Goal: Task Accomplishment & Management: Manage account settings

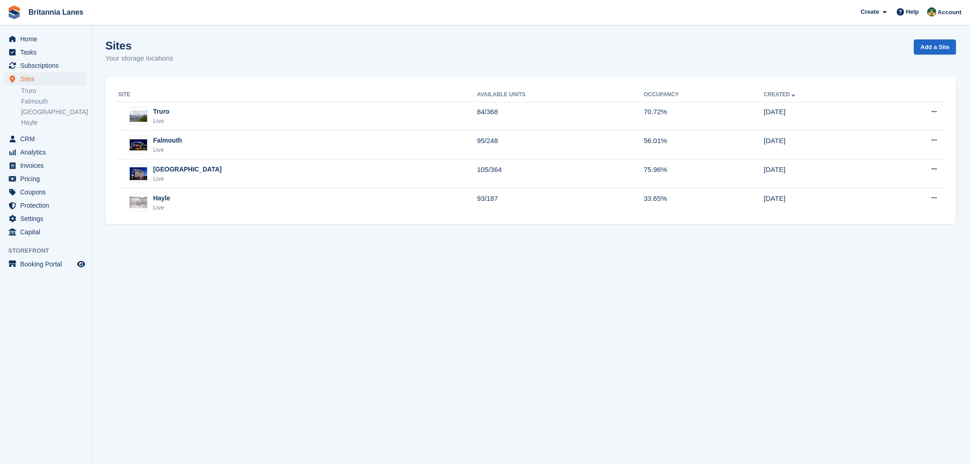
click at [252, 133] on td "Falmouth Live" at bounding box center [296, 145] width 361 height 29
click at [203, 77] on div "Site Available Units Occupancy Created Truro Live 84/368 70.72% 26 Sep Edit sit…" at bounding box center [530, 151] width 850 height 148
click at [236, 77] on div "Site Available Units Occupancy Created Truro Live 84/368 70.72% 26 Sep Edit sit…" at bounding box center [530, 151] width 850 height 148
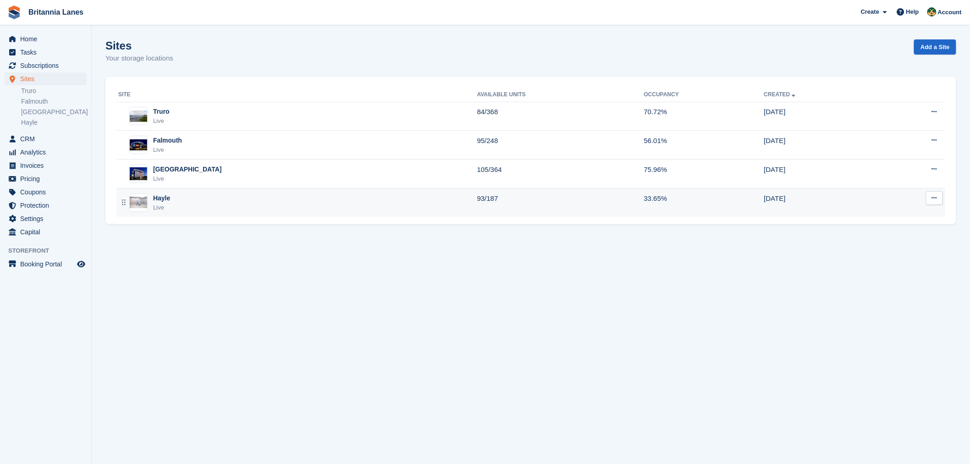
click at [186, 204] on div "Hayle Live" at bounding box center [297, 202] width 359 height 19
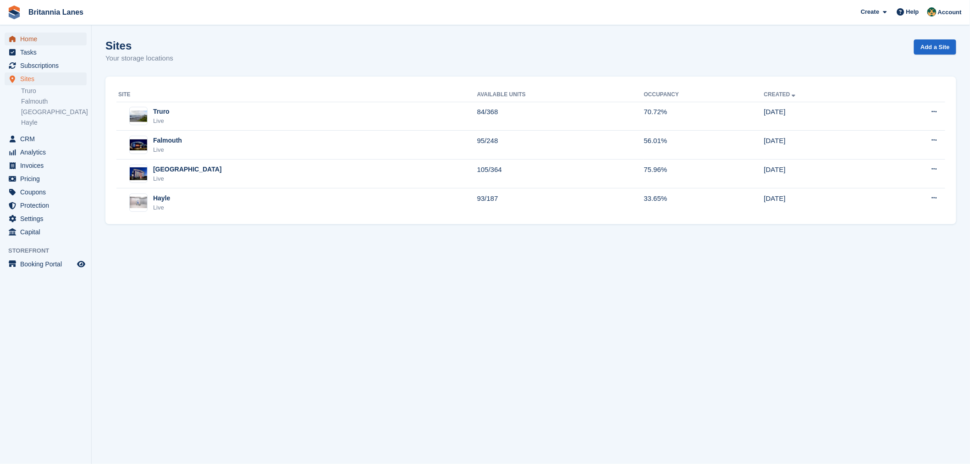
click at [44, 33] on span "Home" at bounding box center [47, 39] width 55 height 13
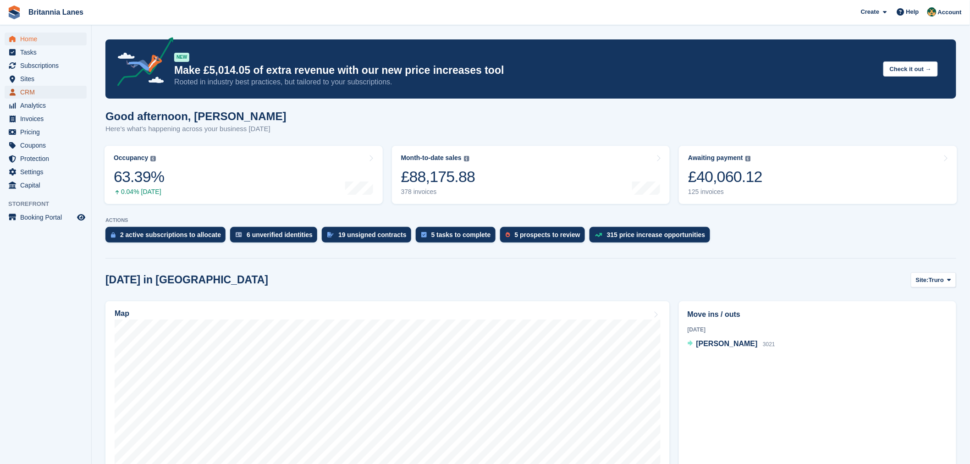
click at [36, 95] on span "CRM" at bounding box center [47, 92] width 55 height 13
click at [170, 237] on div "2 active subscriptions to allocate" at bounding box center [170, 234] width 101 height 7
click at [258, 238] on div "6 unverified identities" at bounding box center [280, 234] width 66 height 7
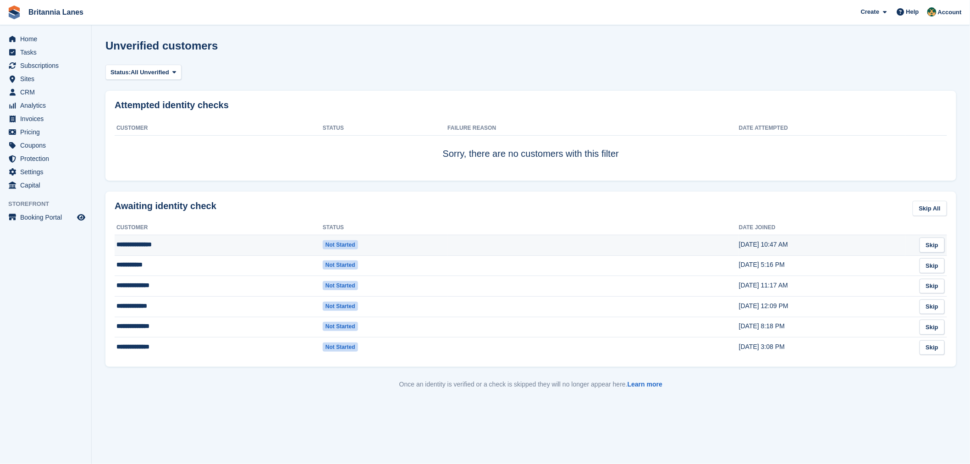
click at [175, 248] on td "**********" at bounding box center [219, 245] width 208 height 21
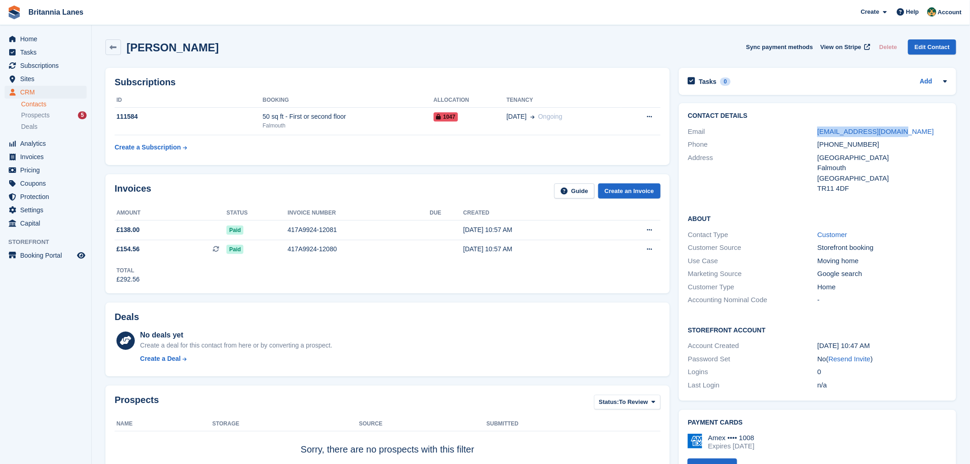
drag, startPoint x: 900, startPoint y: 127, endPoint x: 785, endPoint y: 130, distance: 115.0
click at [785, 130] on div "Email skyler.ux.ui@gmail.com" at bounding box center [817, 131] width 259 height 13
copy div "skyler.ux.ui@gmail.com"
click at [33, 101] on link "Contacts" at bounding box center [54, 104] width 66 height 9
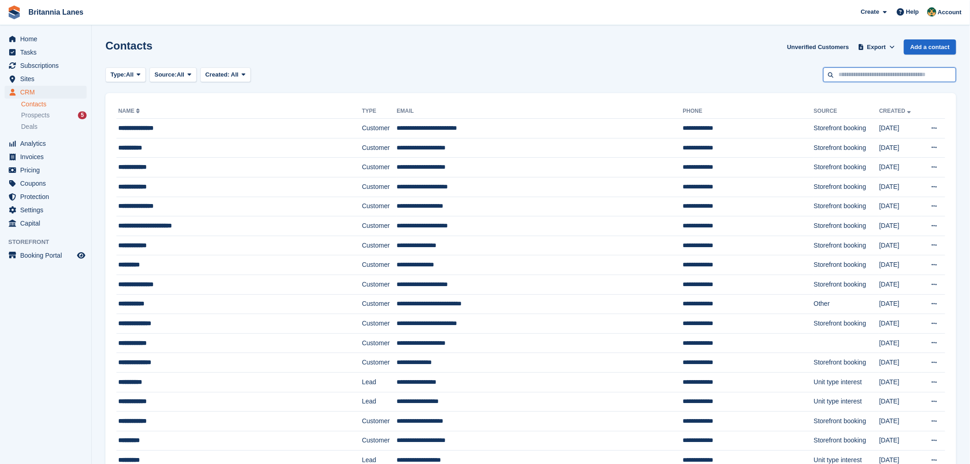
click at [850, 73] on input "text" at bounding box center [889, 74] width 133 height 15
type input "***"
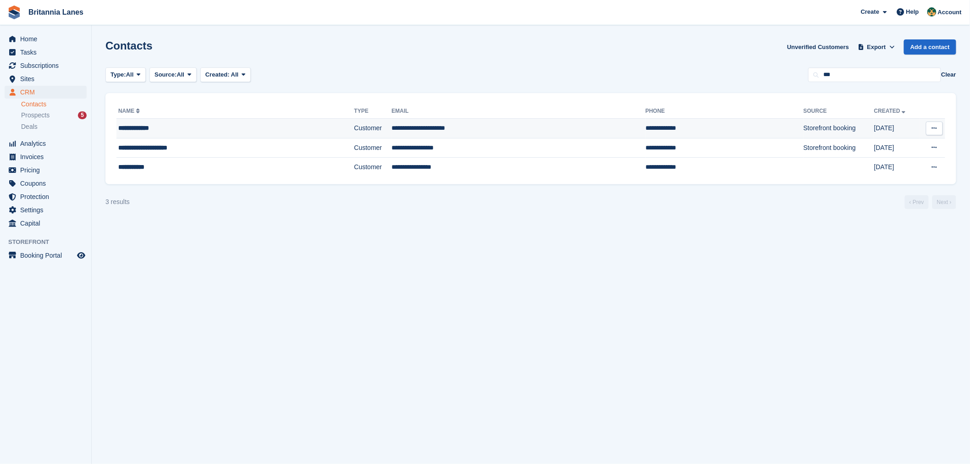
click at [160, 128] on div "**********" at bounding box center [205, 128] width 175 height 10
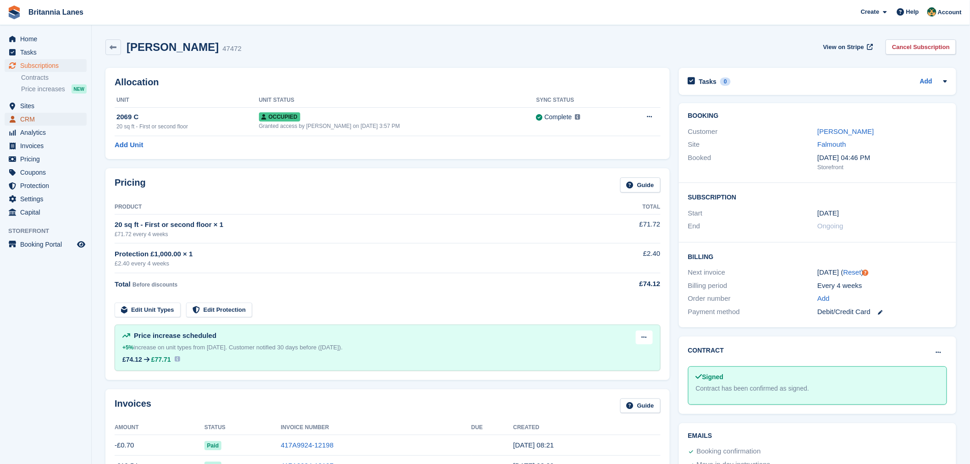
click at [24, 118] on span "CRM" at bounding box center [47, 119] width 55 height 13
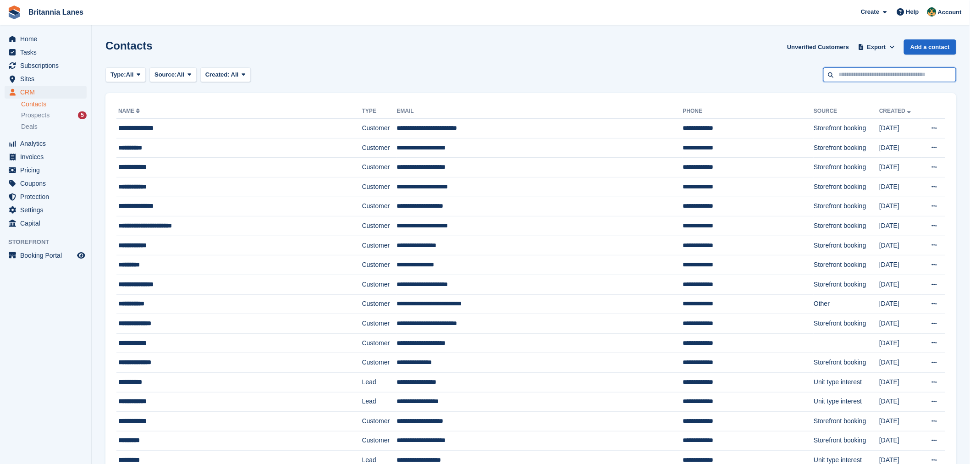
click at [865, 74] on input "text" at bounding box center [889, 74] width 133 height 15
type input "***"
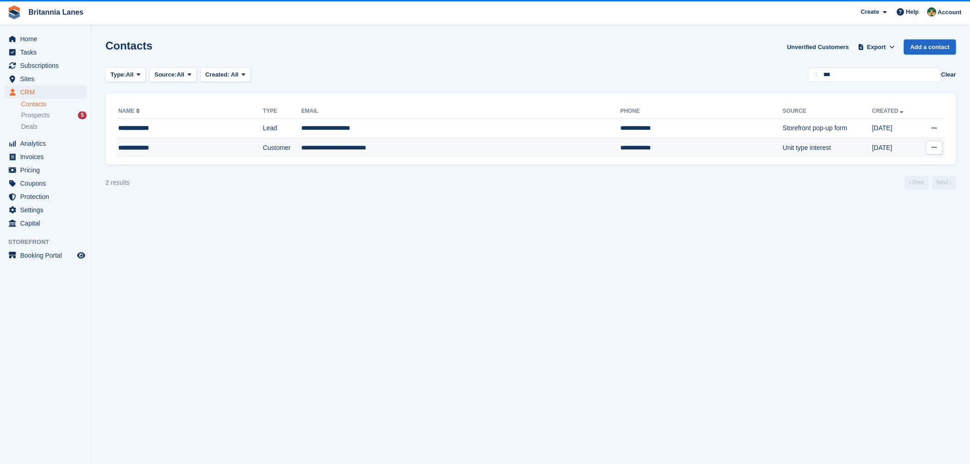
click at [153, 148] on div "**********" at bounding box center [170, 148] width 104 height 10
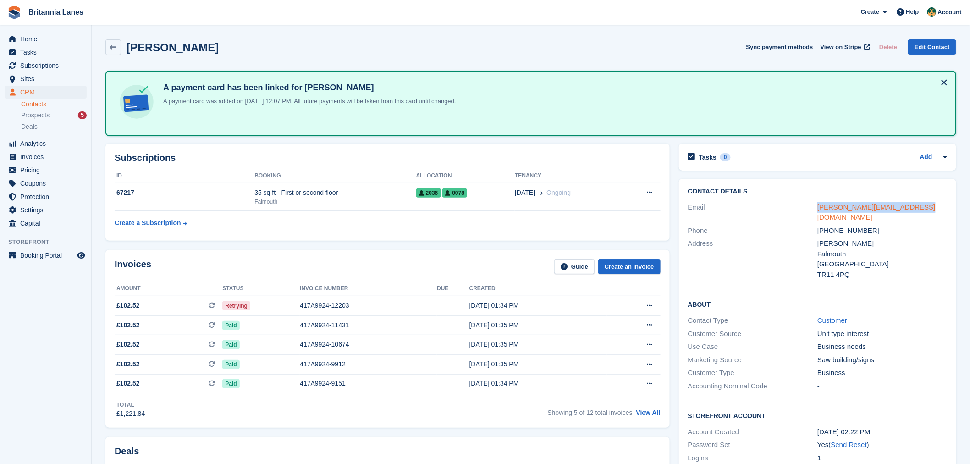
drag, startPoint x: 917, startPoint y: 208, endPoint x: 817, endPoint y: 204, distance: 100.4
click at [817, 204] on div "kyle.omalley2023@outlook.com" at bounding box center [882, 212] width 130 height 21
copy link "kyle.omalley2023@outlook.com"
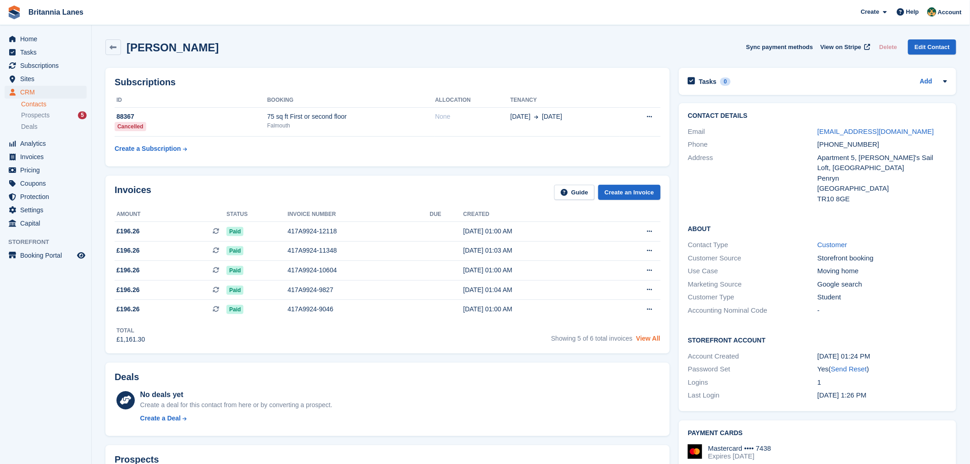
click at [647, 340] on link "View All" at bounding box center [648, 338] width 24 height 7
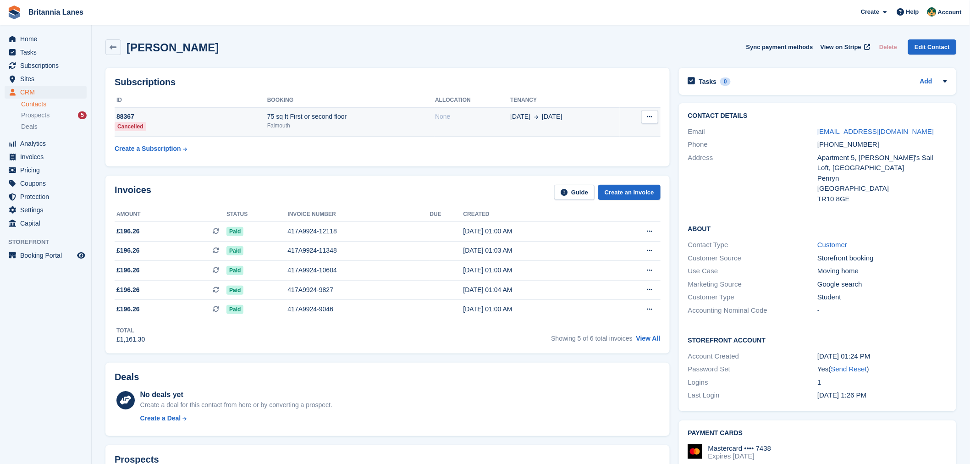
click at [285, 115] on div "75 sq ft First or second floor" at bounding box center [351, 117] width 168 height 10
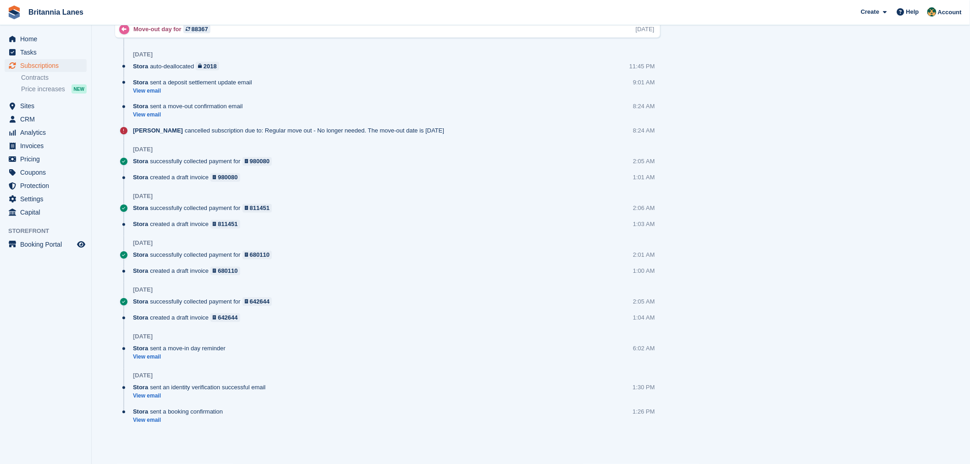
scroll to position [230, 0]
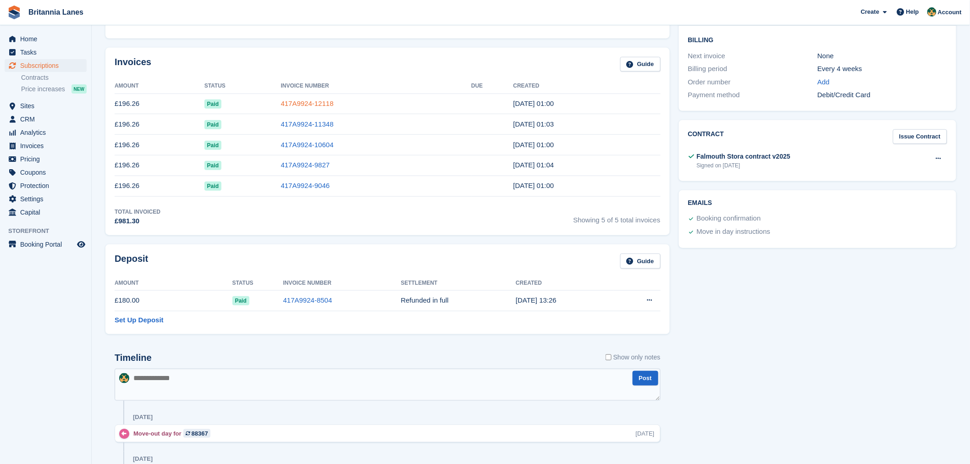
click at [306, 104] on link "417A9924-12118" at bounding box center [307, 103] width 53 height 8
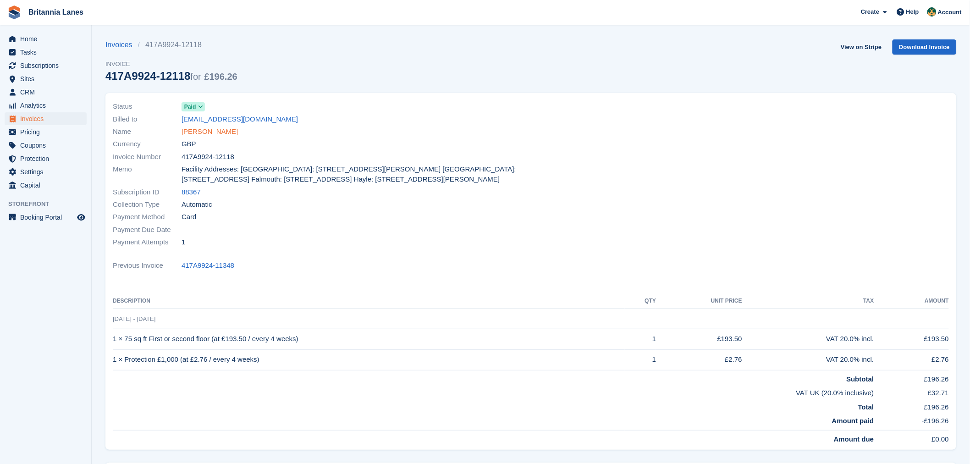
click at [207, 135] on link "Finn McKeever" at bounding box center [209, 131] width 56 height 11
drag, startPoint x: 282, startPoint y: 122, endPoint x: 178, endPoint y: 122, distance: 104.0
click at [178, 122] on div "Billed to finnwarsplayz@gmail.com" at bounding box center [319, 119] width 412 height 12
copy div "finnwarsplayz@gmail.com"
click at [33, 95] on span "CRM" at bounding box center [47, 92] width 55 height 13
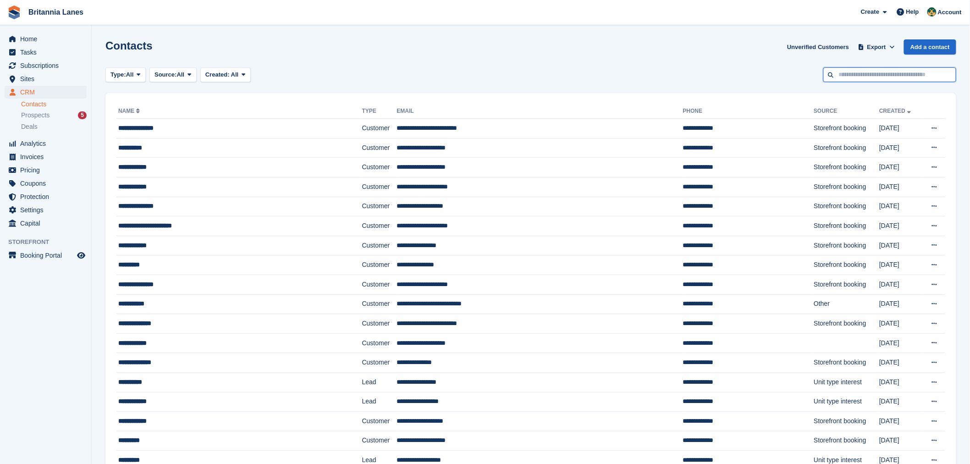
click at [887, 72] on input "text" at bounding box center [889, 74] width 133 height 15
type input "****"
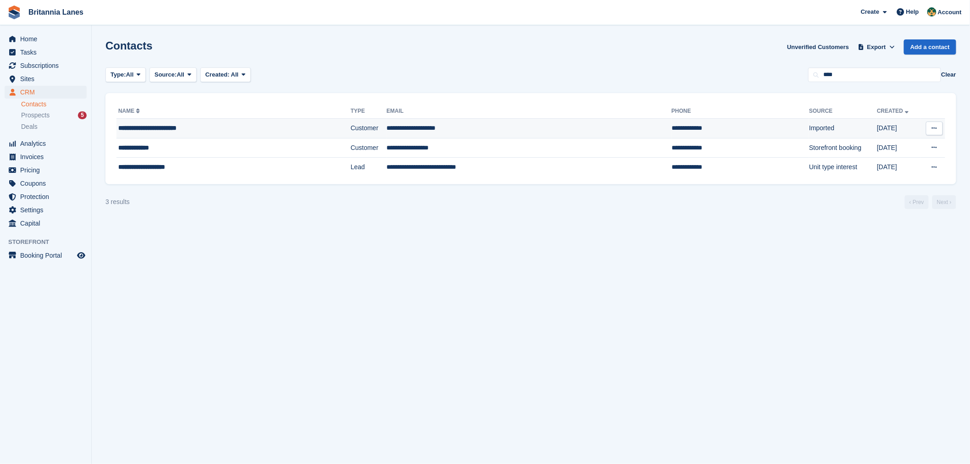
click at [148, 126] on div "**********" at bounding box center [207, 128] width 179 height 10
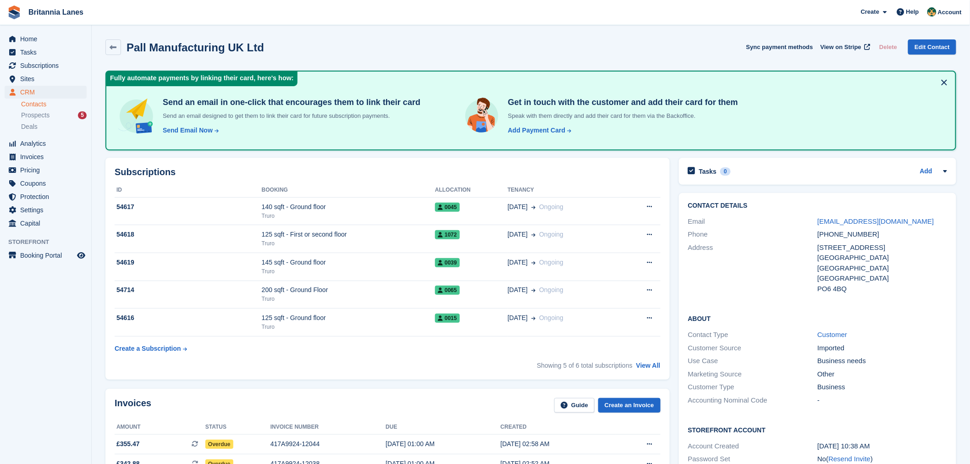
click at [647, 368] on div "Showing 5 of 6 total subscriptions View All" at bounding box center [598, 366] width 123 height 10
click at [647, 363] on link "View All" at bounding box center [648, 365] width 24 height 7
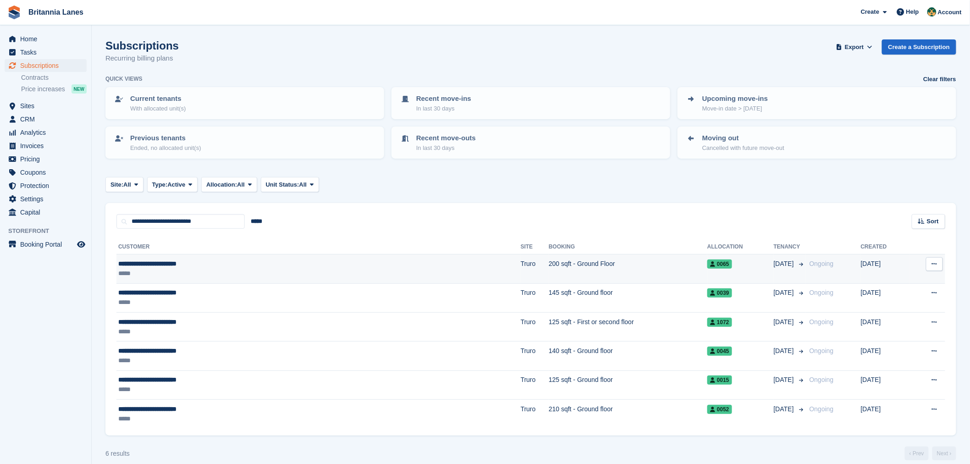
click at [208, 272] on div "*****" at bounding box center [225, 274] width 215 height 10
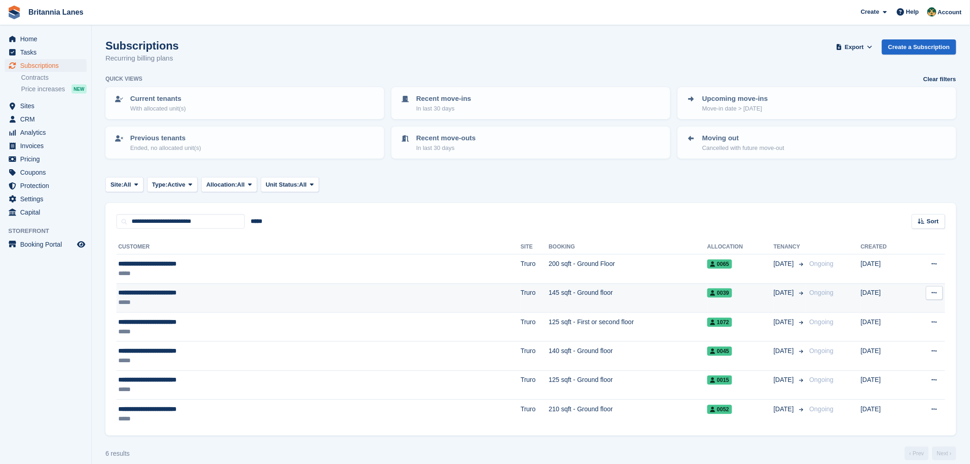
click at [178, 295] on div "**********" at bounding box center [225, 293] width 215 height 10
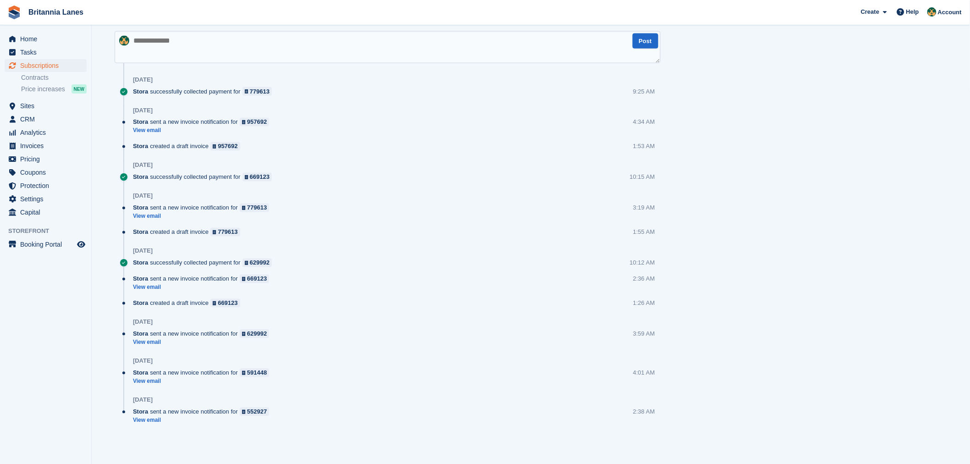
scroll to position [204, 0]
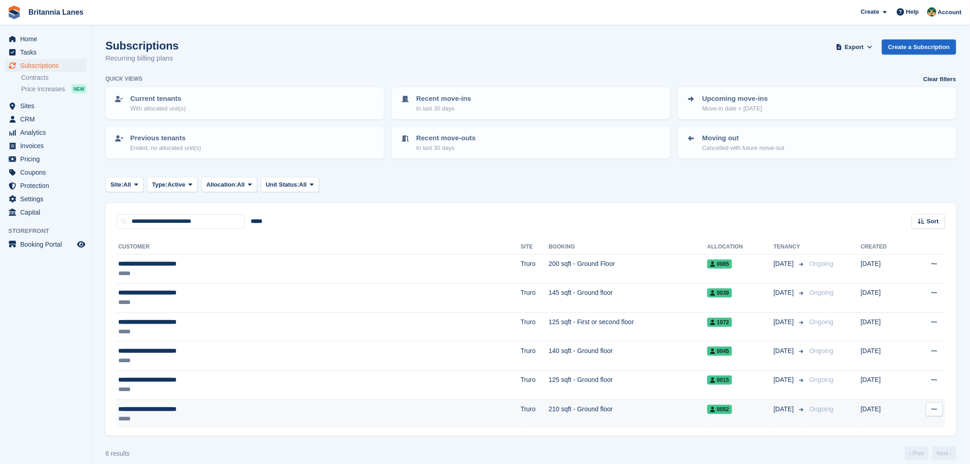
click at [230, 407] on div "**********" at bounding box center [225, 409] width 215 height 10
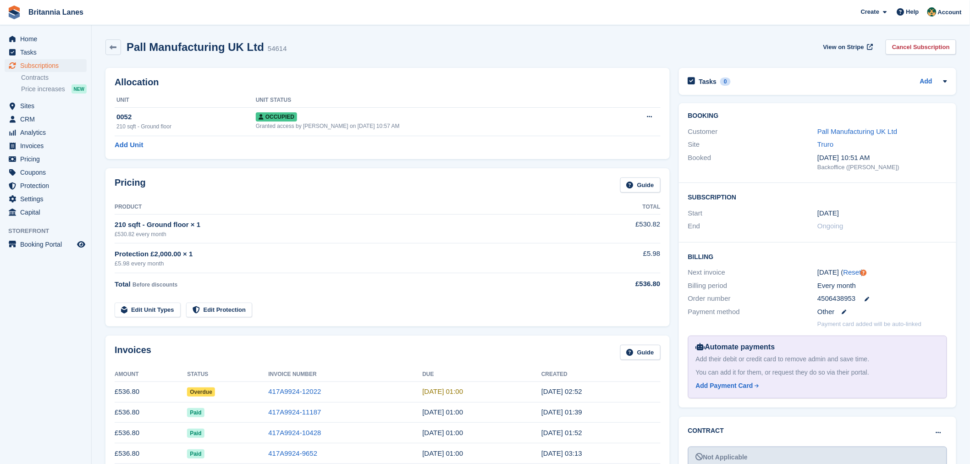
scroll to position [407, 0]
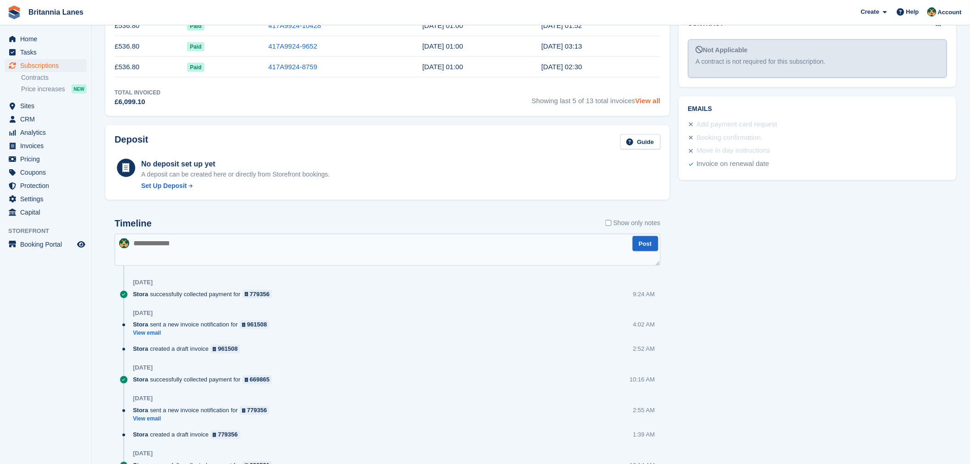
click at [655, 100] on link "View all" at bounding box center [647, 101] width 25 height 8
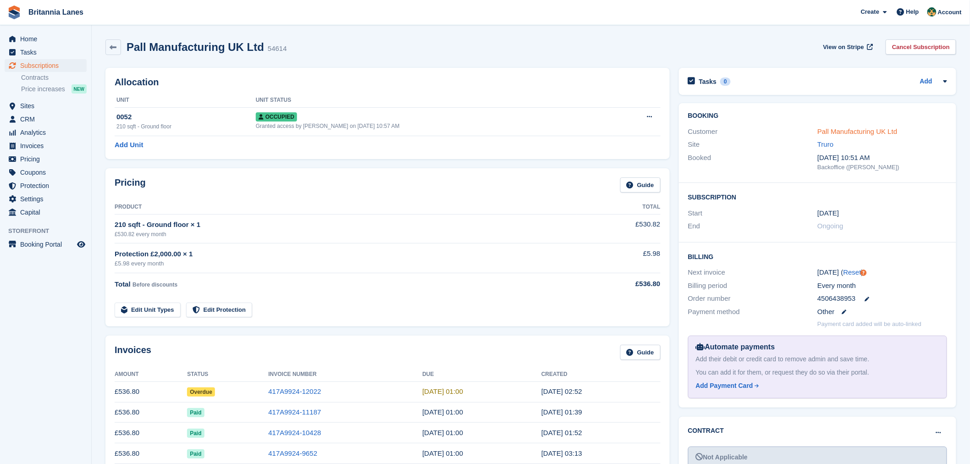
click at [845, 130] on link "Pall Manufacturing UK Ltd" at bounding box center [857, 131] width 80 height 8
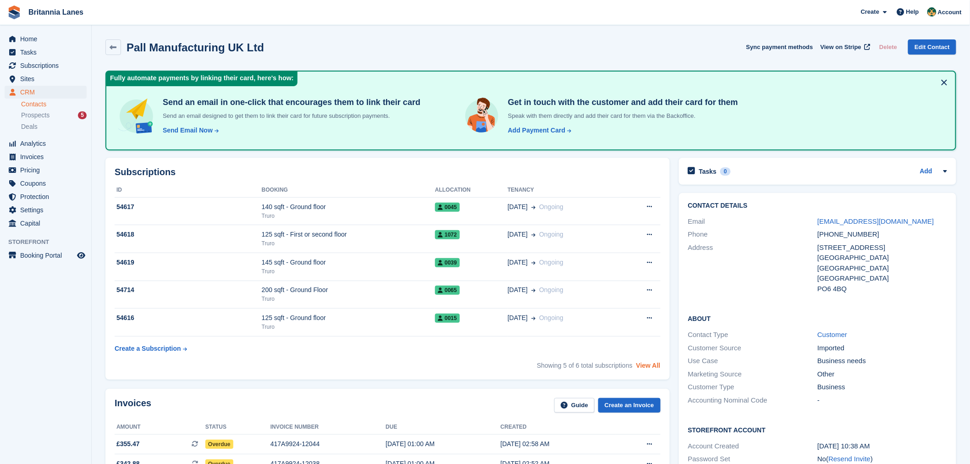
click at [647, 364] on link "View All" at bounding box center [648, 365] width 24 height 7
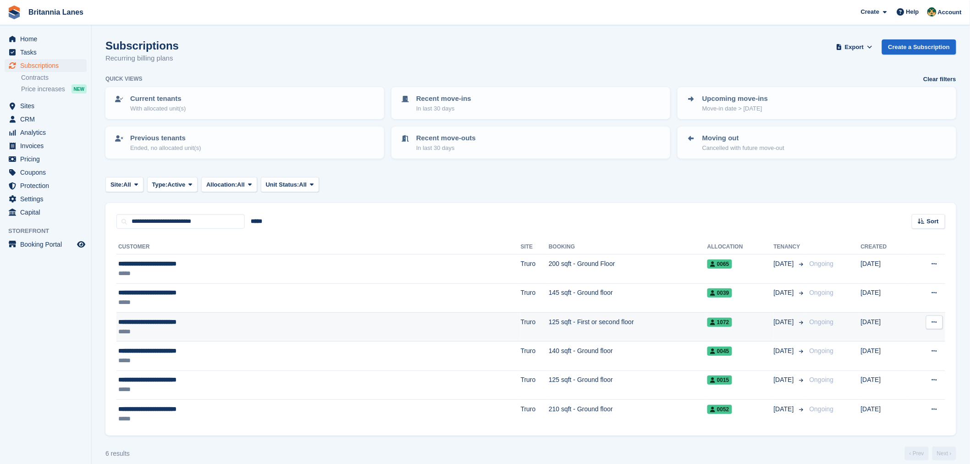
click at [521, 324] on td "Truro" at bounding box center [535, 326] width 28 height 29
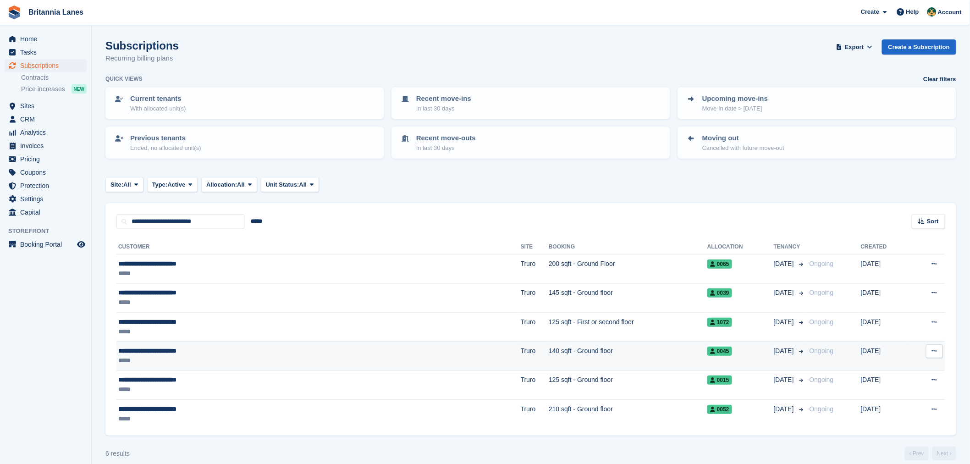
click at [283, 354] on div "**********" at bounding box center [225, 351] width 215 height 10
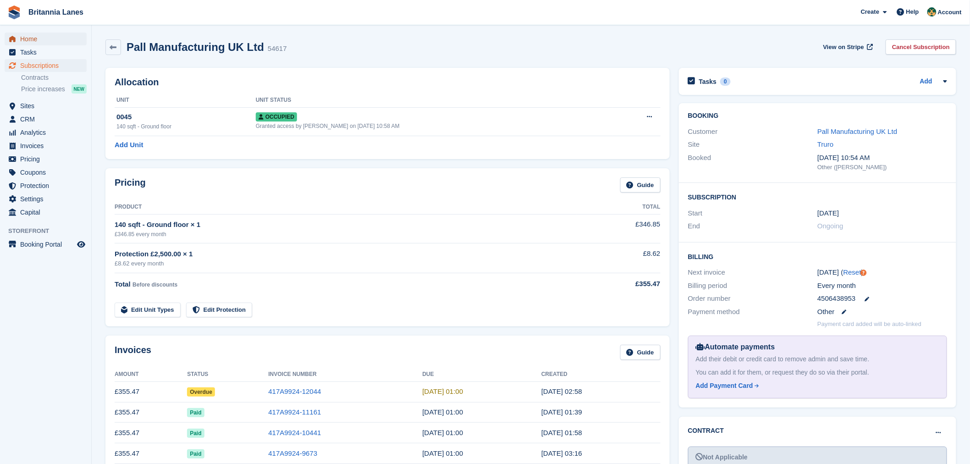
click at [60, 33] on span "Home" at bounding box center [47, 39] width 55 height 13
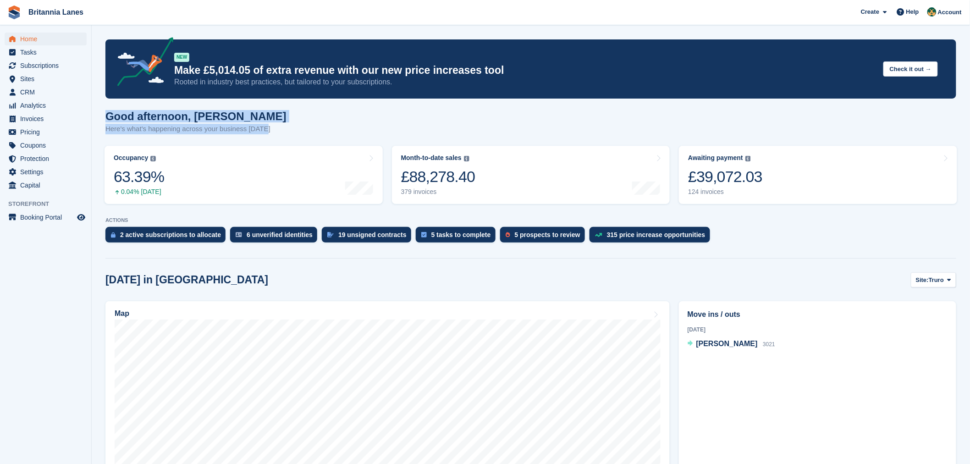
drag, startPoint x: 270, startPoint y: 129, endPoint x: 106, endPoint y: 105, distance: 166.2
click at [280, 115] on div "Good afternoon, Nathan Here's what's happening across your business today" at bounding box center [530, 127] width 850 height 35
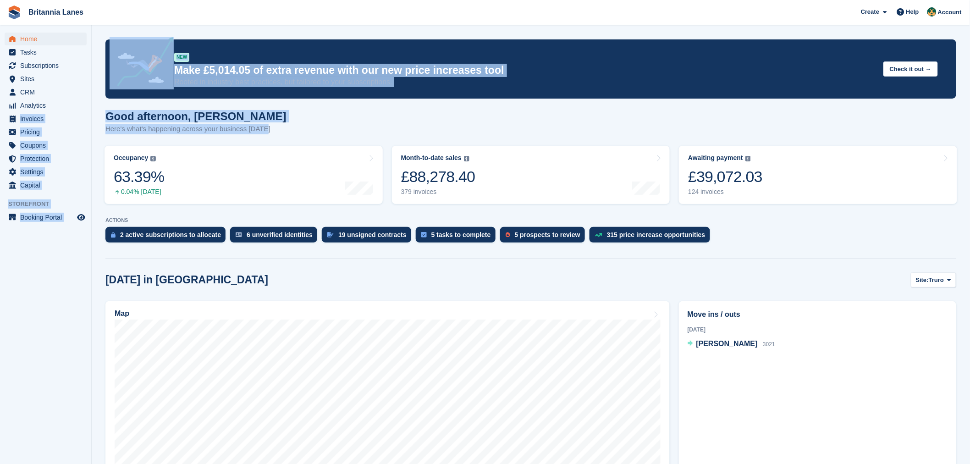
drag, startPoint x: 264, startPoint y: 132, endPoint x: 90, endPoint y: 107, distance: 175.9
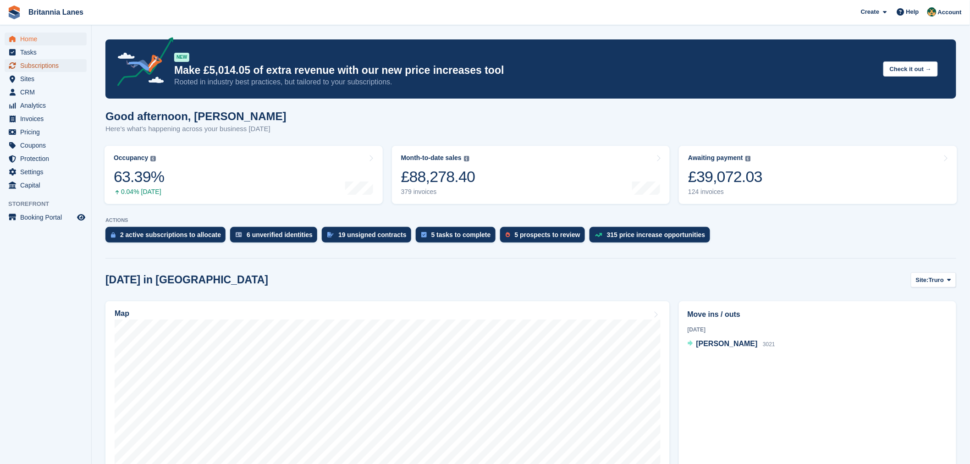
click at [54, 66] on span "Subscriptions" at bounding box center [47, 65] width 55 height 13
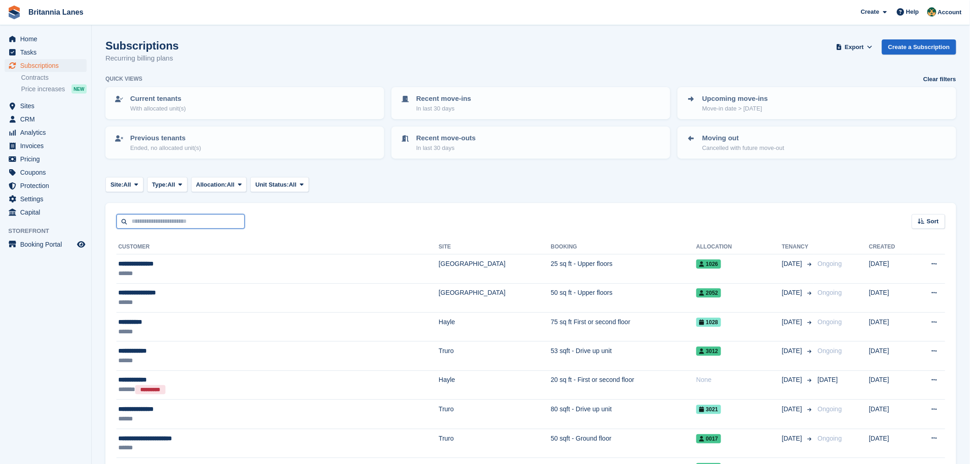
click at [169, 216] on input "text" at bounding box center [180, 221] width 128 height 15
type input "*****"
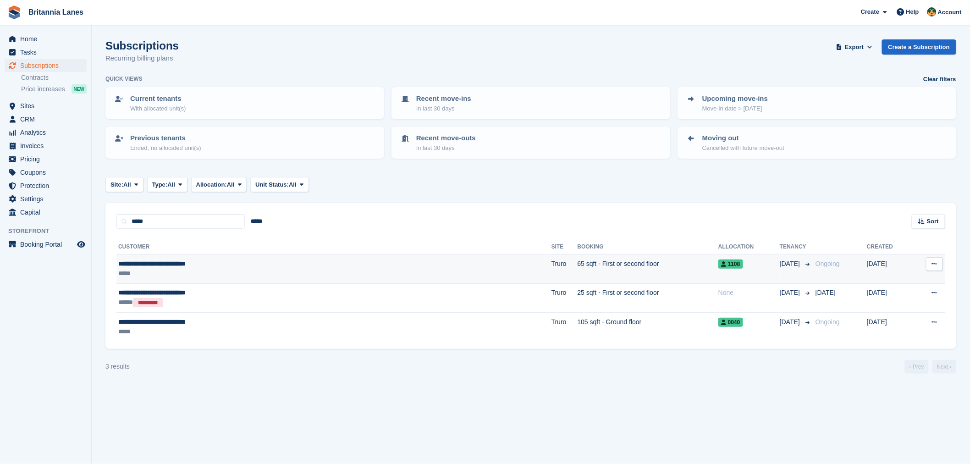
click at [280, 262] on div "**********" at bounding box center [243, 264] width 250 height 10
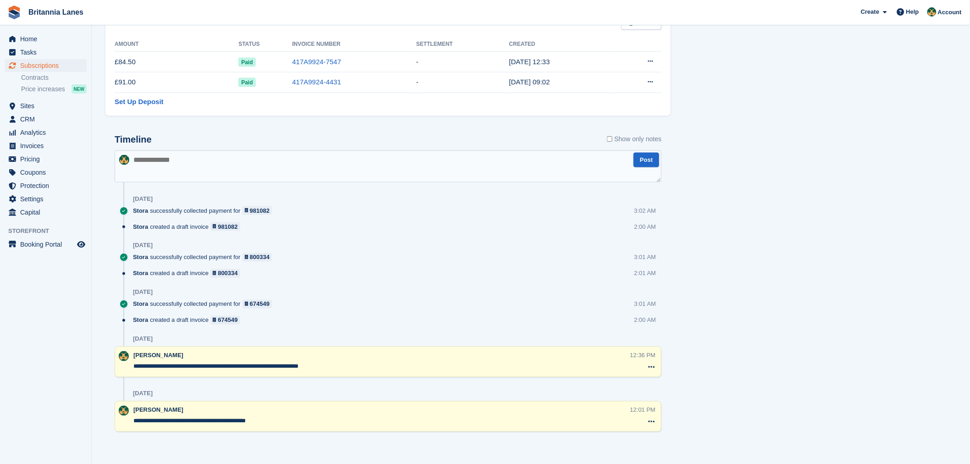
scroll to position [93, 0]
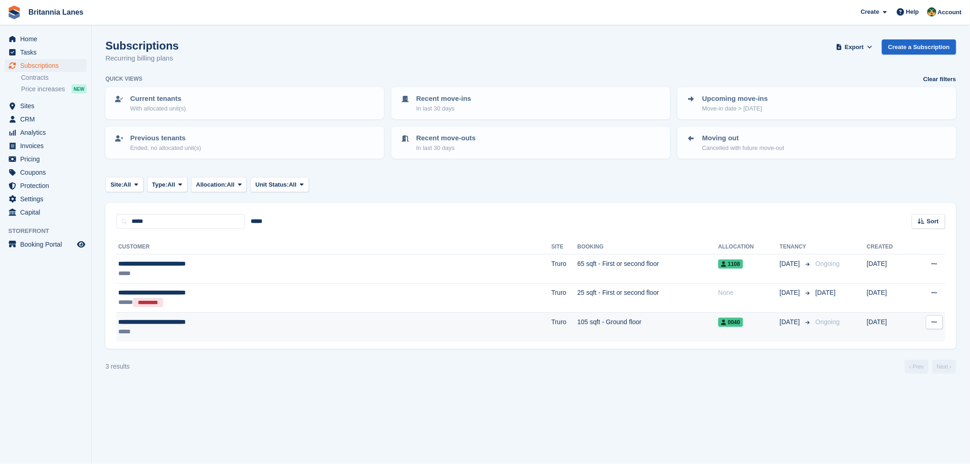
click at [268, 336] on td "**********" at bounding box center [333, 327] width 435 height 29
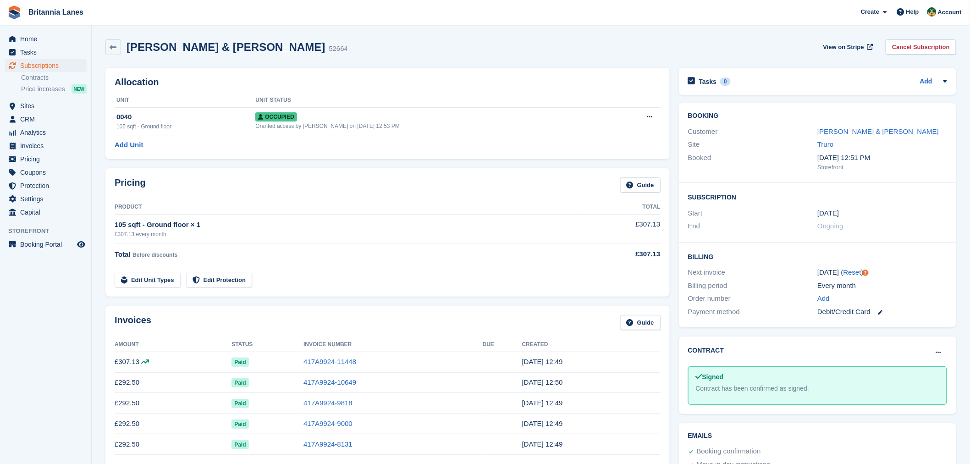
click at [314, 278] on td "Edit Unit Types Edit Protection" at bounding box center [346, 278] width 462 height 19
click at [260, 211] on th "Product" at bounding box center [346, 207] width 462 height 15
drag, startPoint x: 145, startPoint y: 182, endPoint x: 115, endPoint y: 180, distance: 30.4
click at [115, 180] on div "Pricing Guide" at bounding box center [388, 187] width 546 height 21
click at [166, 194] on div "Pricing Guide" at bounding box center [388, 187] width 546 height 21
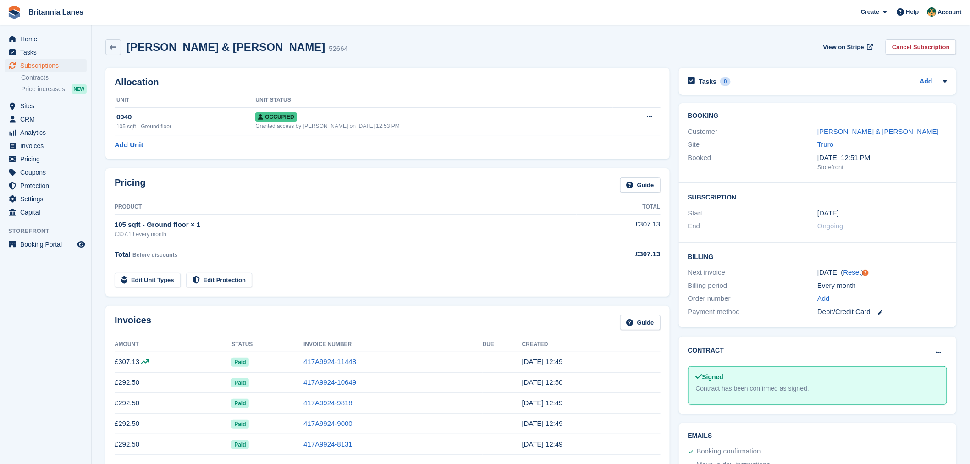
click at [252, 188] on div "Pricing Guide" at bounding box center [388, 187] width 546 height 21
click at [282, 77] on h2 "Allocation" at bounding box center [388, 82] width 546 height 11
drag, startPoint x: 317, startPoint y: 47, endPoint x: 130, endPoint y: 39, distance: 187.1
click at [130, 39] on div "Anne Lightbound & Henry Eadie 52664 View on Stripe Cancel Subscription" at bounding box center [530, 47] width 850 height 16
click at [324, 44] on div "Anne Lightbound & Henry Eadie 52664 View on Stripe Cancel Subscription" at bounding box center [530, 47] width 850 height 16
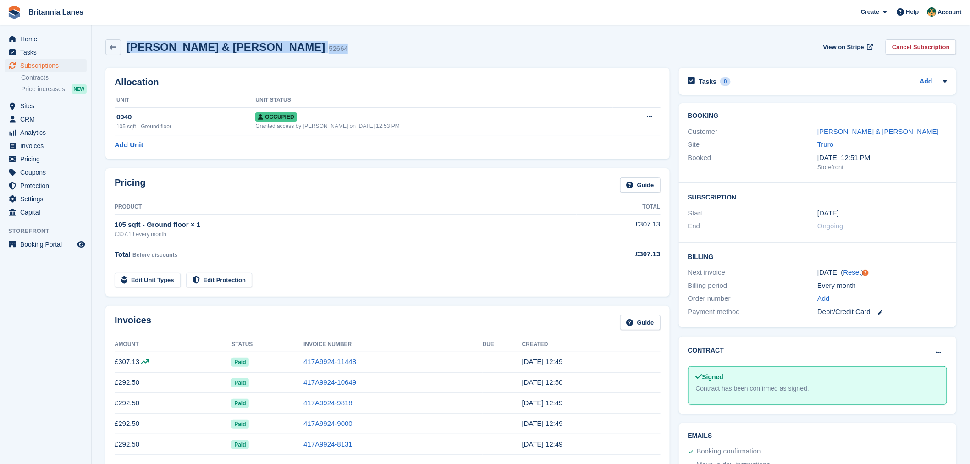
drag, startPoint x: 307, startPoint y: 47, endPoint x: 128, endPoint y: 42, distance: 179.3
click at [128, 42] on div "Anne Lightbound & Henry Eadie 52664 View on Stripe Cancel Subscription" at bounding box center [530, 47] width 850 height 16
click at [332, 55] on div "Anne Lightbound & Henry Eadie 52664 View on Stripe Cancel Subscription" at bounding box center [531, 49] width 860 height 28
drag, startPoint x: 316, startPoint y: 49, endPoint x: 127, endPoint y: 55, distance: 189.3
click at [127, 55] on div "Anne Lightbound & Henry Eadie 52664 View on Stripe Cancel Subscription" at bounding box center [531, 49] width 860 height 28
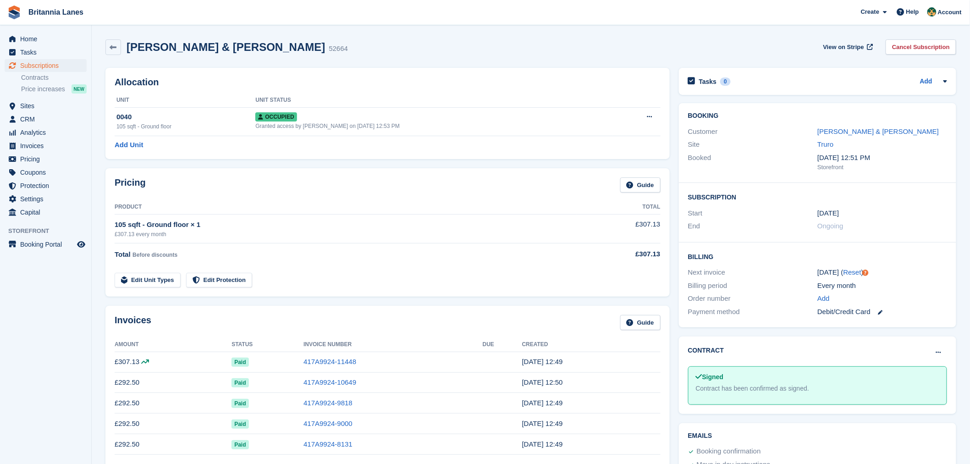
click at [312, 65] on div "Allocation Unit Unit Status 0040 105 sqft - Ground floor Occupied Granted acces…" at bounding box center [387, 113] width 573 height 100
drag, startPoint x: 310, startPoint y: 49, endPoint x: 126, endPoint y: 38, distance: 185.0
click at [126, 38] on div "Anne Lightbound & Henry Eadie 52664 View on Stripe Cancel Subscription" at bounding box center [531, 49] width 860 height 28
click at [315, 59] on div "Anne Lightbound & Henry Eadie 52664 View on Stripe Cancel Subscription" at bounding box center [531, 49] width 860 height 28
click at [319, 59] on div "Anne Lightbound & Henry Eadie 52664 View on Stripe Cancel Subscription" at bounding box center [531, 49] width 860 height 28
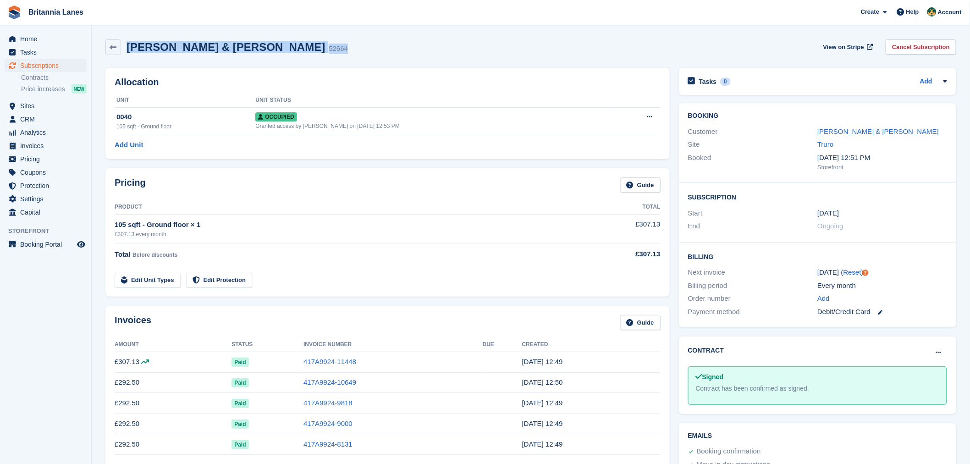
drag, startPoint x: 311, startPoint y: 47, endPoint x: 129, endPoint y: 46, distance: 181.5
click at [129, 46] on div "Anne Lightbound & Henry Eadie 52664 View on Stripe Cancel Subscription" at bounding box center [530, 47] width 850 height 16
click at [328, 46] on div "Anne Lightbound & Henry Eadie 52664 View on Stripe Cancel Subscription" at bounding box center [530, 47] width 850 height 16
click at [27, 118] on span "CRM" at bounding box center [47, 119] width 55 height 13
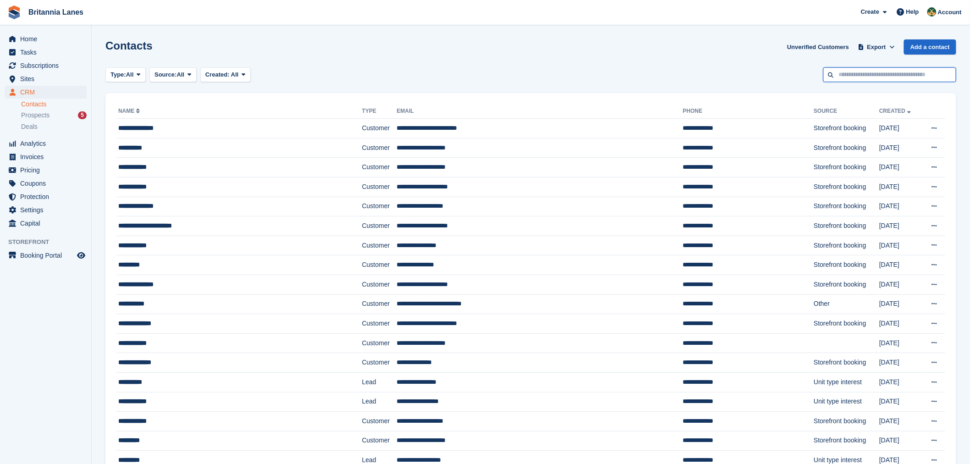
click at [858, 78] on input "text" at bounding box center [889, 74] width 133 height 15
type input "***"
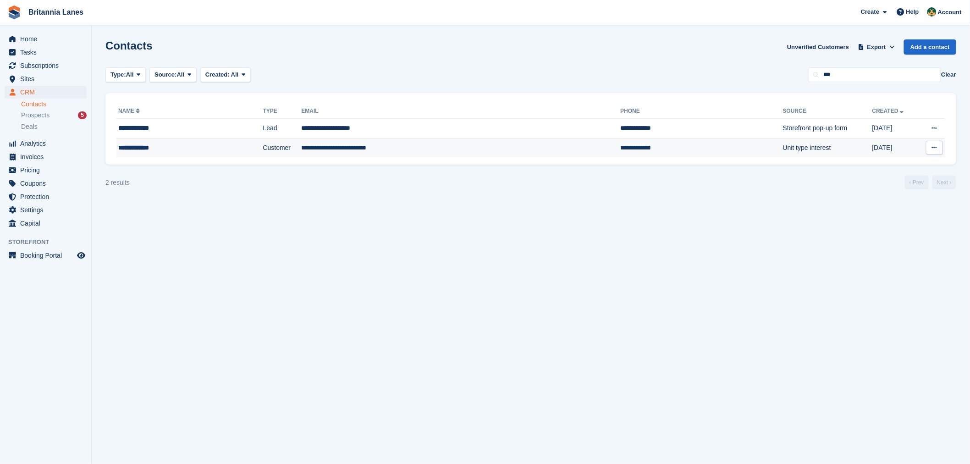
click at [186, 148] on div "**********" at bounding box center [170, 148] width 104 height 10
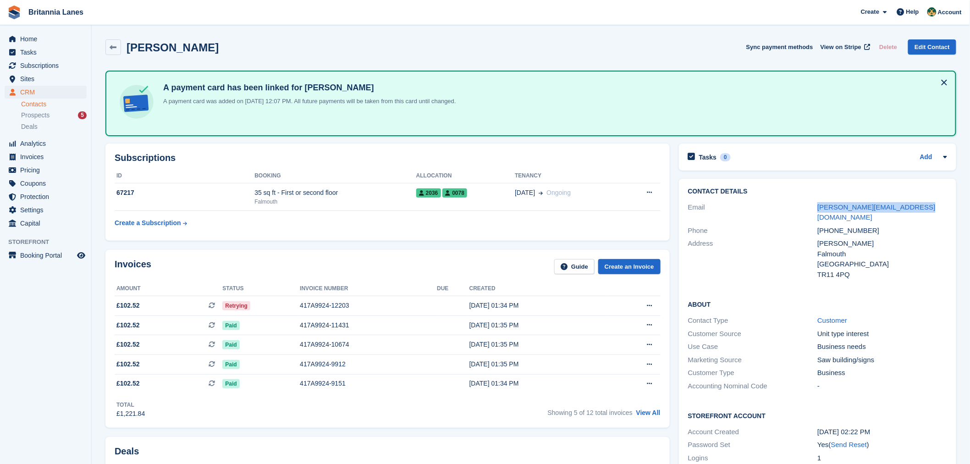
click at [32, 103] on link "Contacts" at bounding box center [54, 104] width 66 height 9
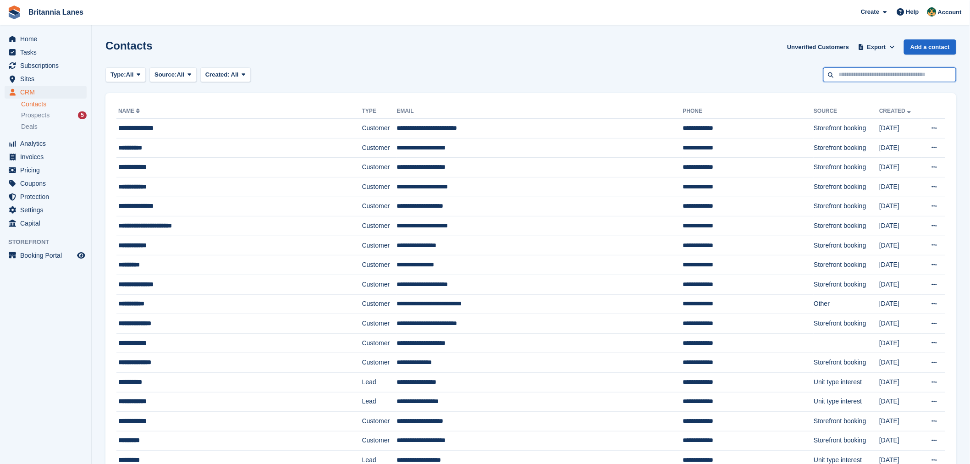
click at [905, 75] on input "text" at bounding box center [889, 74] width 133 height 15
type input "****"
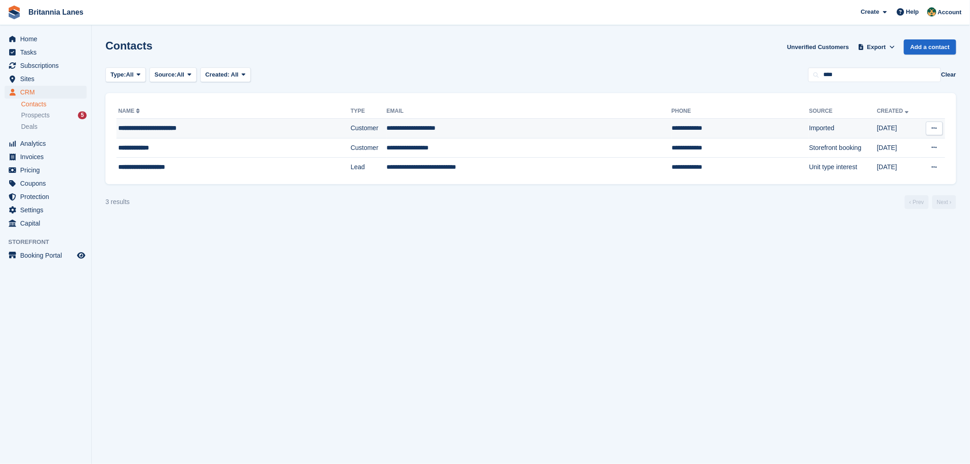
click at [158, 129] on div "**********" at bounding box center [207, 128] width 179 height 10
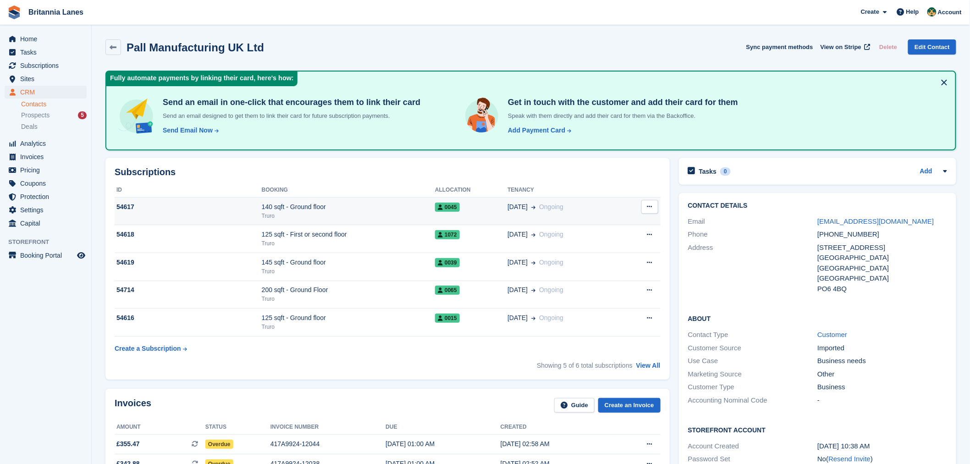
click at [313, 217] on div "Truro" at bounding box center [348, 216] width 173 height 8
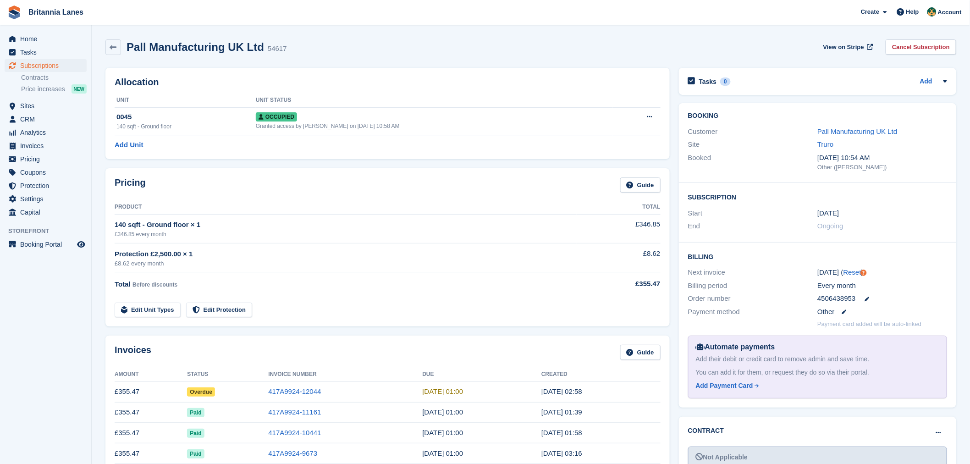
scroll to position [407, 0]
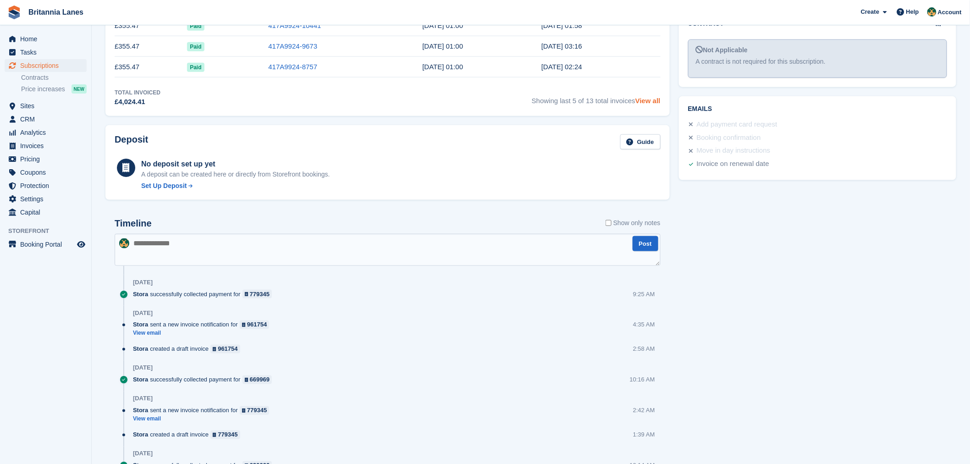
click at [658, 104] on link "View all" at bounding box center [647, 101] width 25 height 8
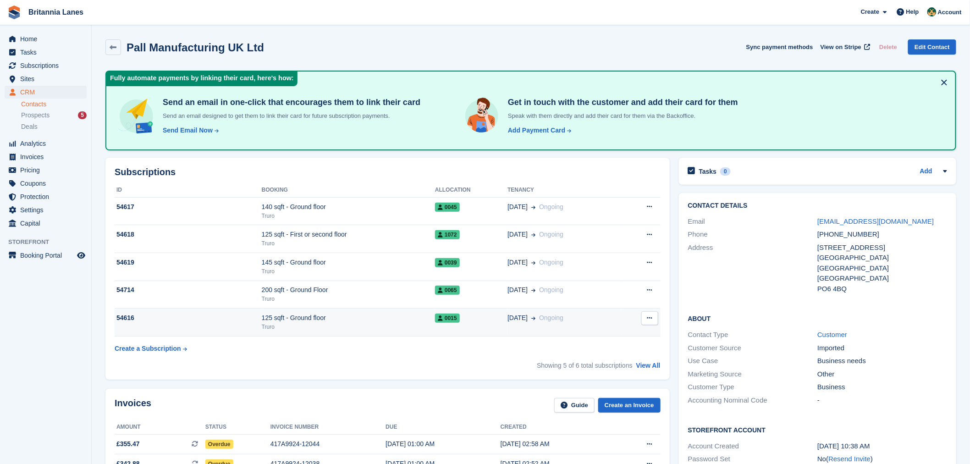
click at [341, 324] on div "Truro" at bounding box center [348, 327] width 173 height 8
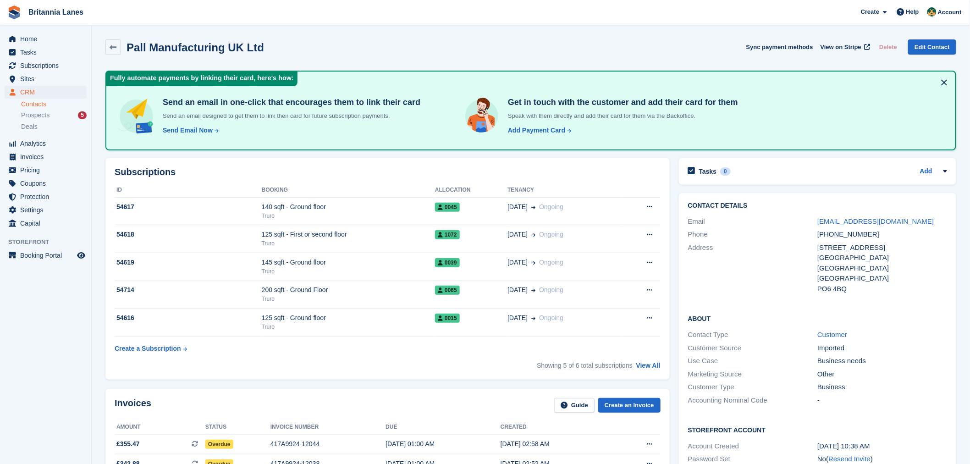
click at [656, 368] on div "Showing 5 of 6 total subscriptions View All" at bounding box center [598, 366] width 123 height 10
click at [656, 364] on link "View All" at bounding box center [648, 365] width 24 height 7
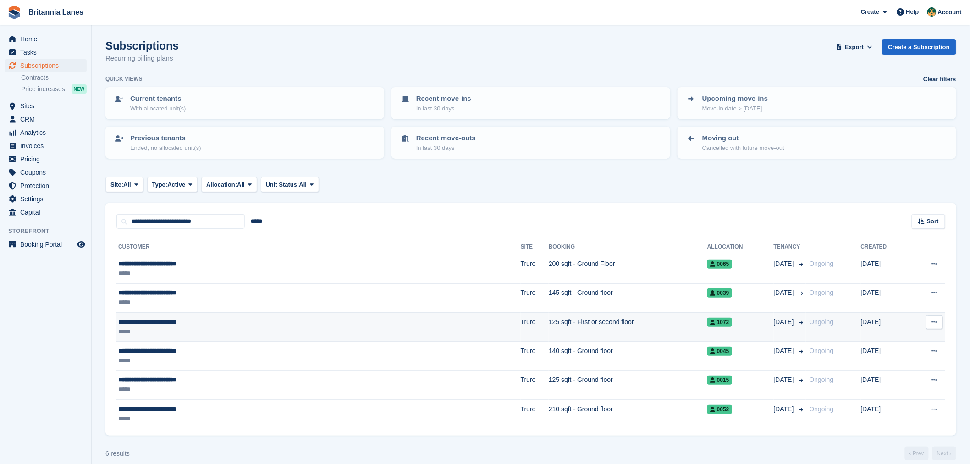
scroll to position [9, 0]
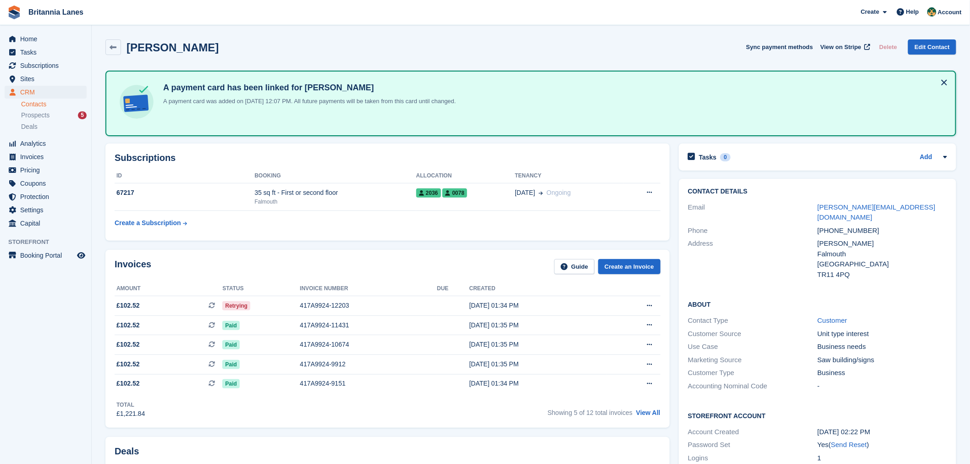
click at [32, 104] on link "Contacts" at bounding box center [54, 104] width 66 height 9
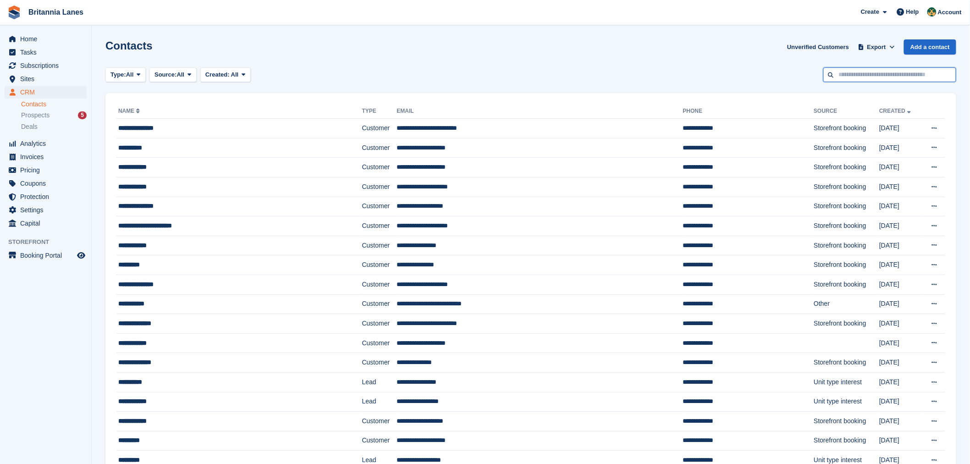
click at [872, 76] on input "text" at bounding box center [889, 74] width 133 height 15
type input "****"
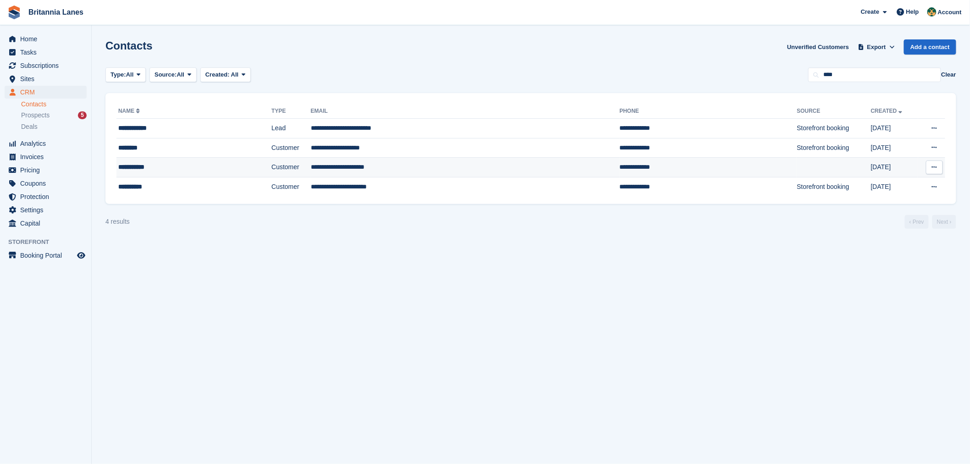
click at [179, 170] on div "**********" at bounding box center [172, 167] width 108 height 10
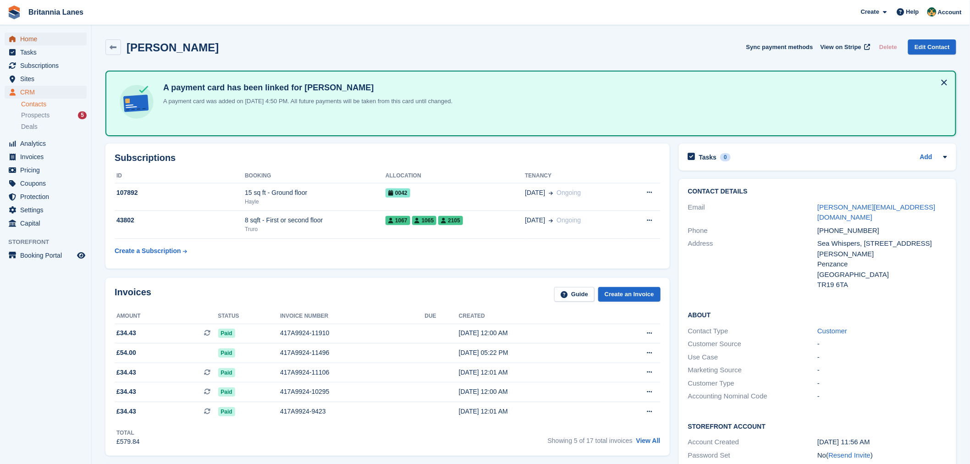
click at [30, 33] on span "Home" at bounding box center [47, 39] width 55 height 13
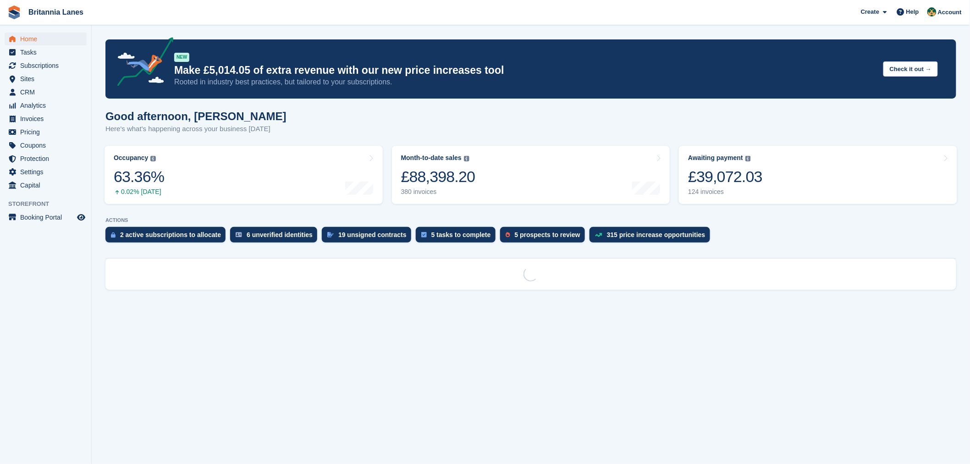
click at [341, 122] on div "Good afternoon, Nathan Here's what's happening across your business today" at bounding box center [530, 127] width 850 height 35
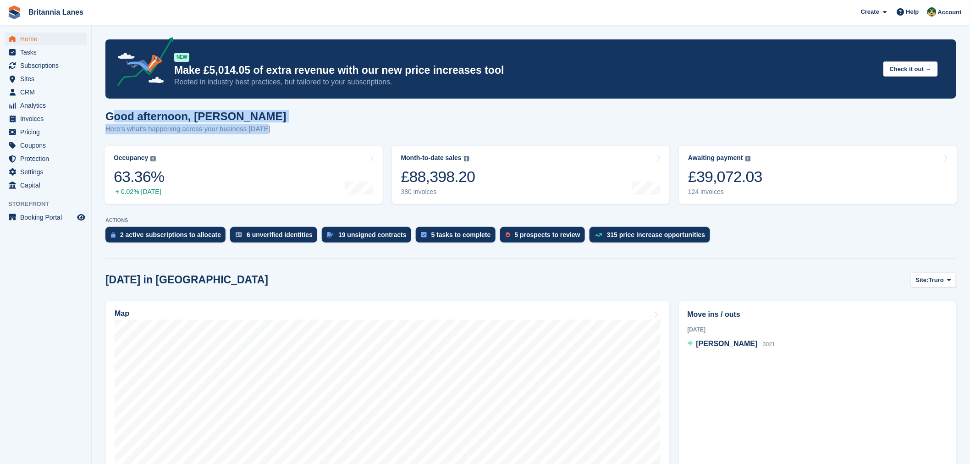
drag, startPoint x: 263, startPoint y: 133, endPoint x: 113, endPoint y: 112, distance: 150.8
click at [113, 112] on div "Good afternoon, Nathan Here's what's happening across your business today" at bounding box center [195, 122] width 181 height 24
click at [264, 113] on div "Good afternoon, [PERSON_NAME] Here's what's happening across your business [DAT…" at bounding box center [530, 127] width 850 height 35
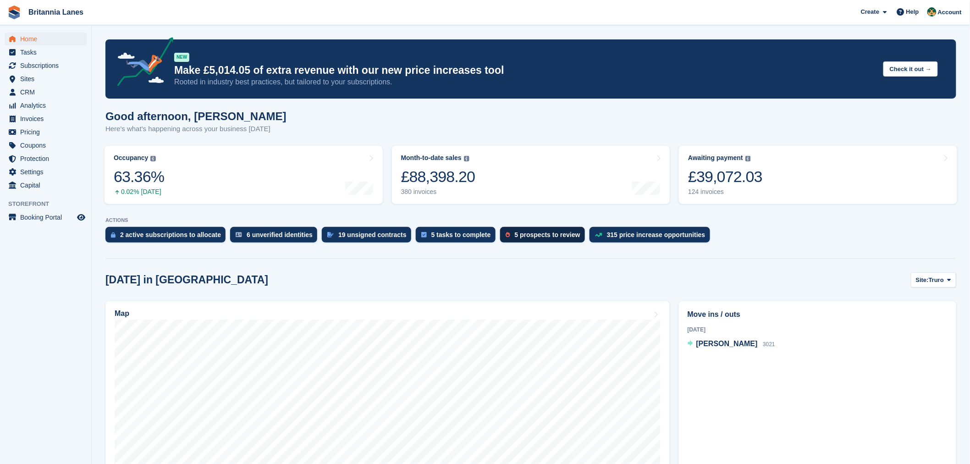
click at [515, 232] on div "5 prospects to review" at bounding box center [548, 234] width 66 height 7
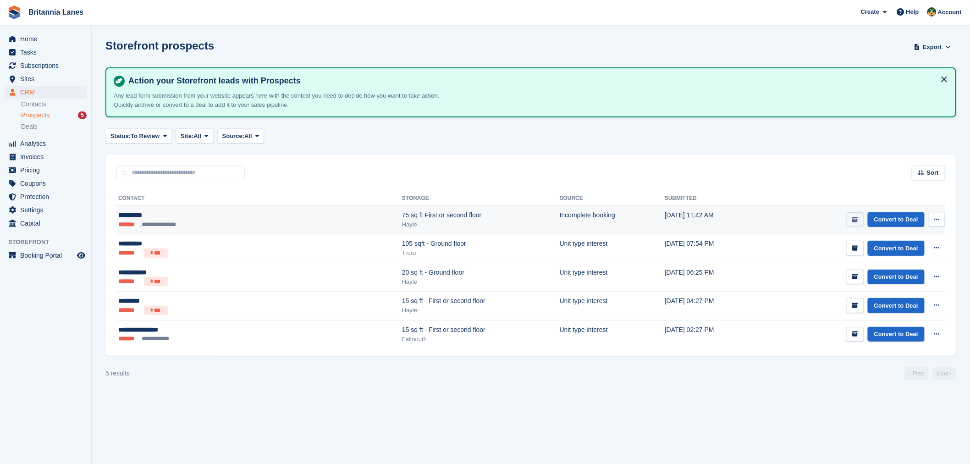
click at [862, 214] on button "submit" at bounding box center [855, 219] width 18 height 15
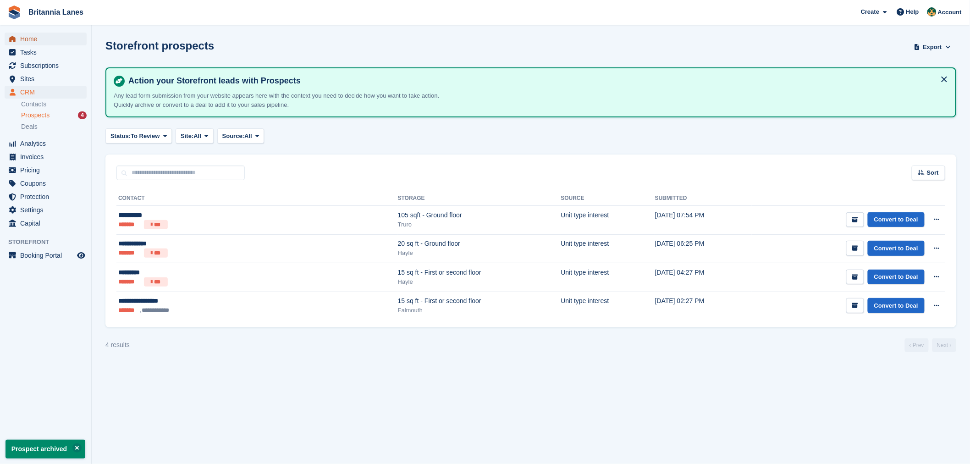
click at [30, 39] on span "Home" at bounding box center [47, 39] width 55 height 13
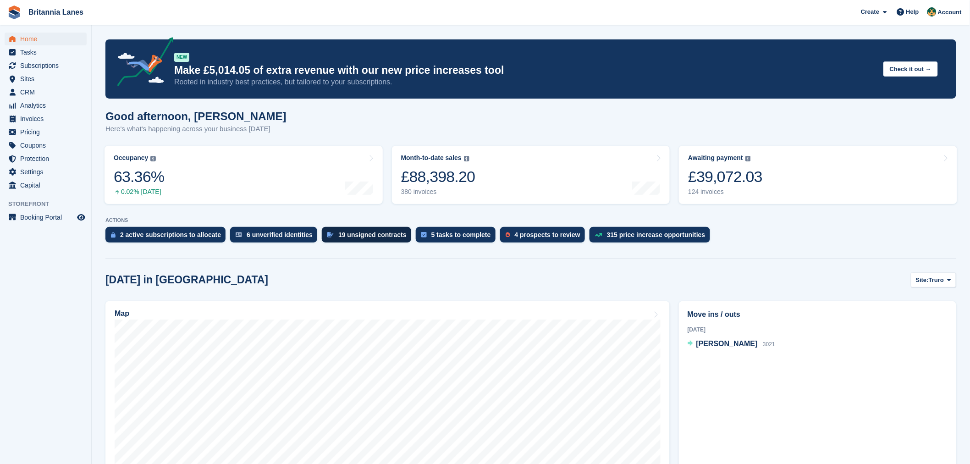
click at [368, 237] on div "19 unsigned contracts" at bounding box center [372, 234] width 68 height 7
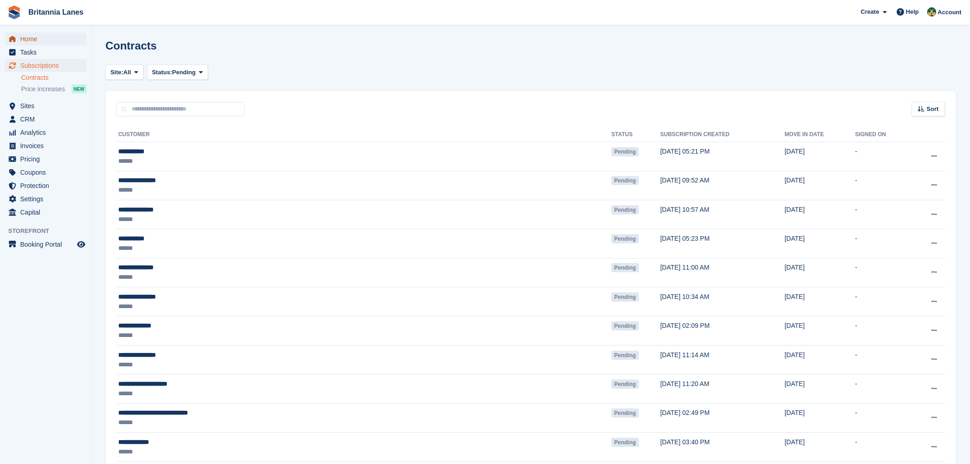
click at [36, 39] on span "Home" at bounding box center [47, 39] width 55 height 13
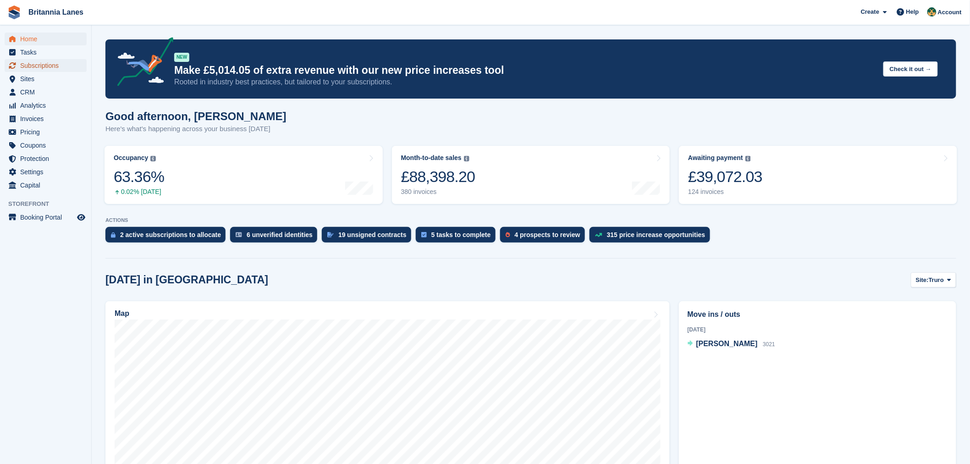
click at [51, 68] on span "Subscriptions" at bounding box center [47, 65] width 55 height 13
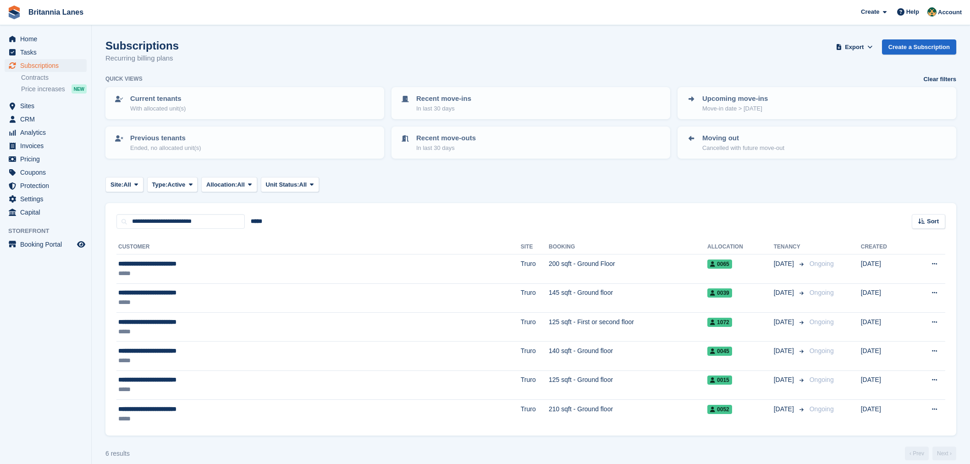
scroll to position [9, 0]
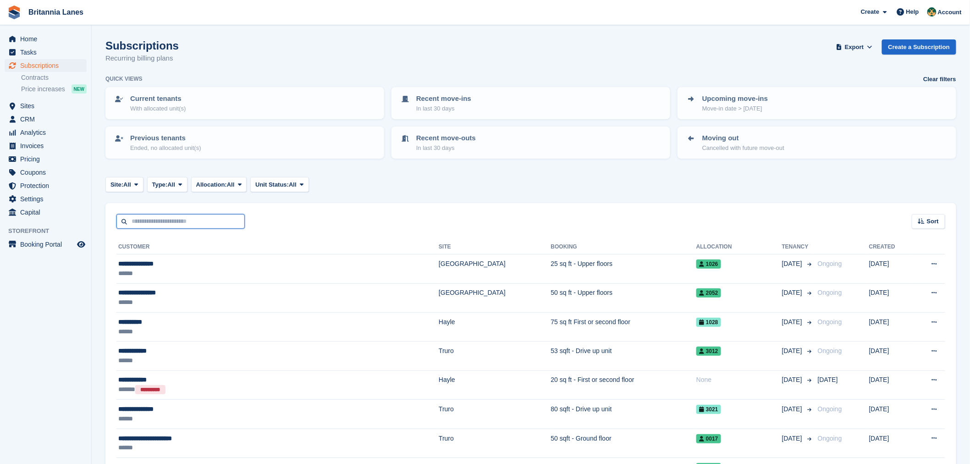
click at [173, 216] on input "text" at bounding box center [180, 221] width 128 height 15
type input "****"
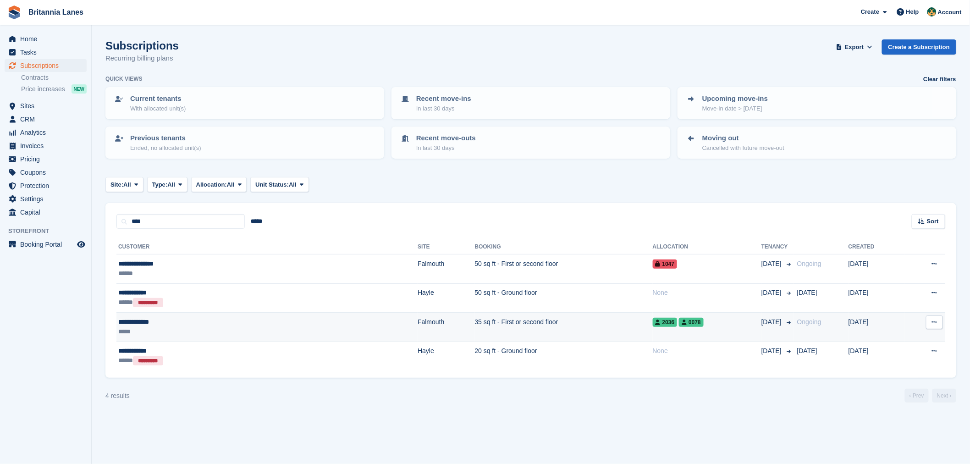
click at [200, 327] on div "*****" at bounding box center [187, 332] width 139 height 10
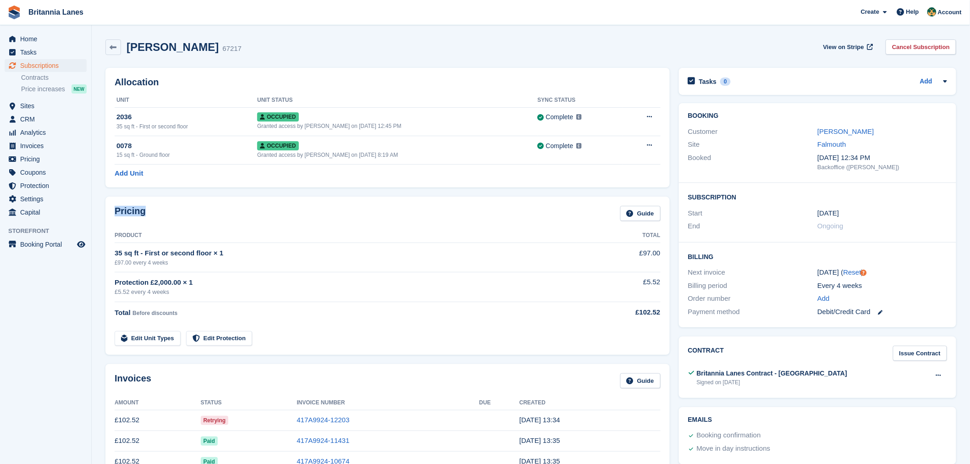
click at [237, 172] on div "Add Unit" at bounding box center [388, 173] width 546 height 11
click at [72, 38] on span "Home" at bounding box center [47, 39] width 55 height 13
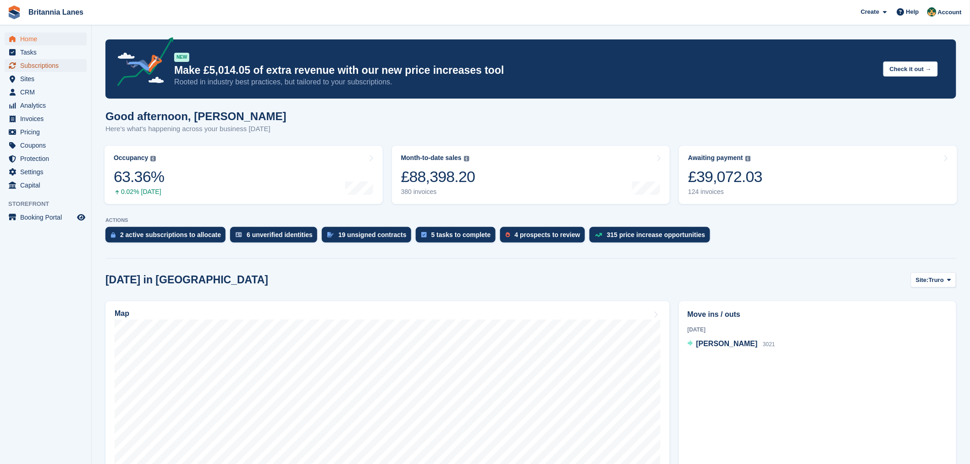
click at [69, 61] on span "Subscriptions" at bounding box center [47, 65] width 55 height 13
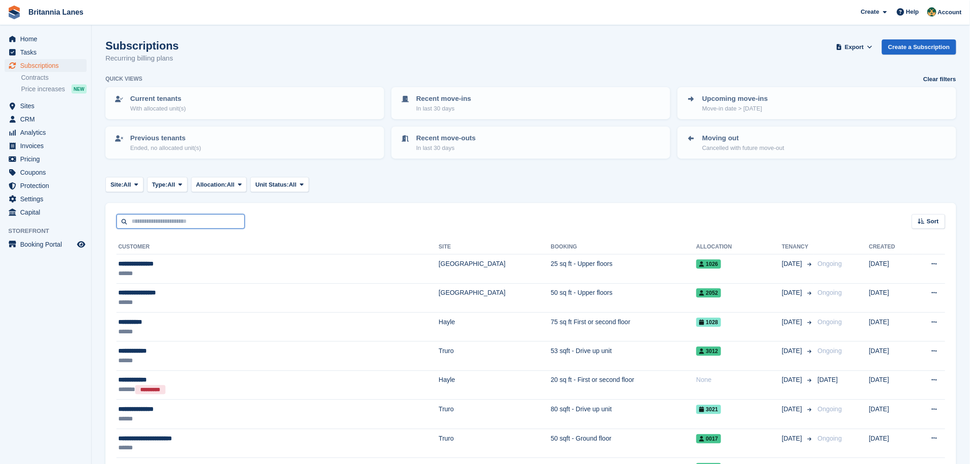
drag, startPoint x: 182, startPoint y: 216, endPoint x: 164, endPoint y: 229, distance: 22.4
click at [182, 216] on input "text" at bounding box center [180, 221] width 128 height 15
type input "*******"
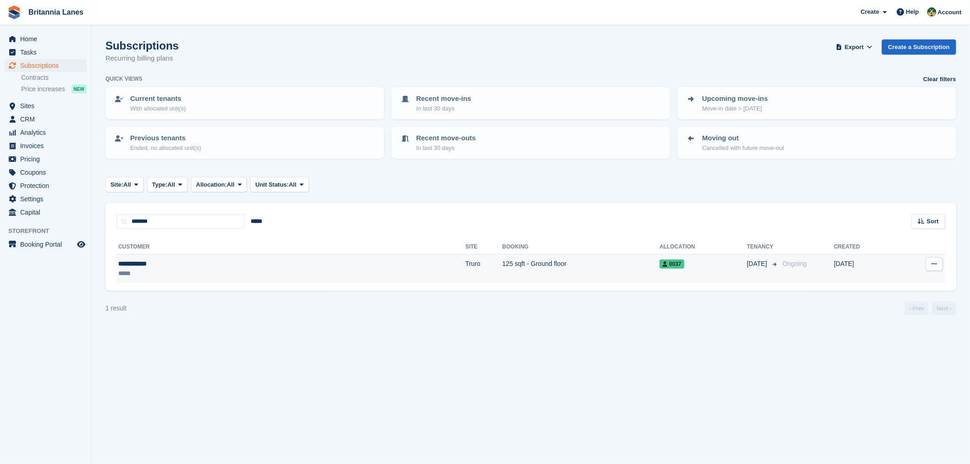
click at [465, 267] on td "Truro" at bounding box center [483, 268] width 37 height 29
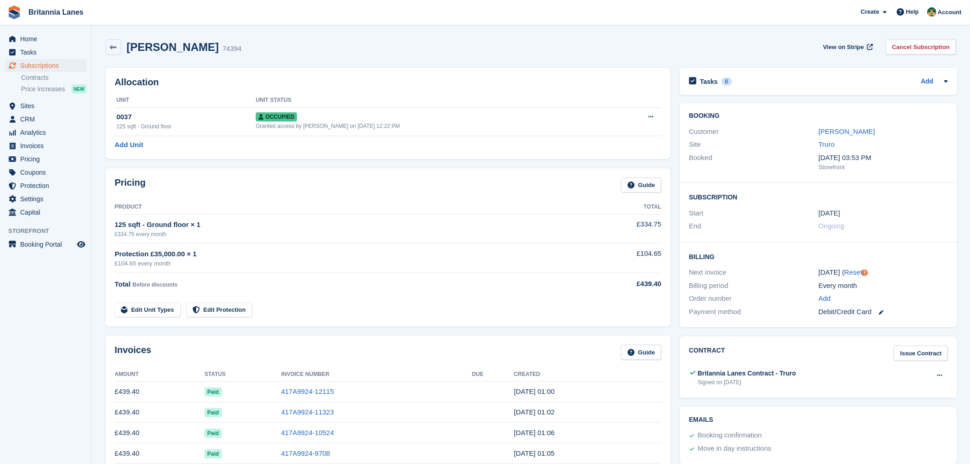
drag, startPoint x: 249, startPoint y: 291, endPoint x: 213, endPoint y: 179, distance: 118.1
click at [213, 179] on div "Pricing Guide" at bounding box center [388, 187] width 547 height 21
click at [920, 47] on link "Cancel Subscription" at bounding box center [920, 46] width 71 height 15
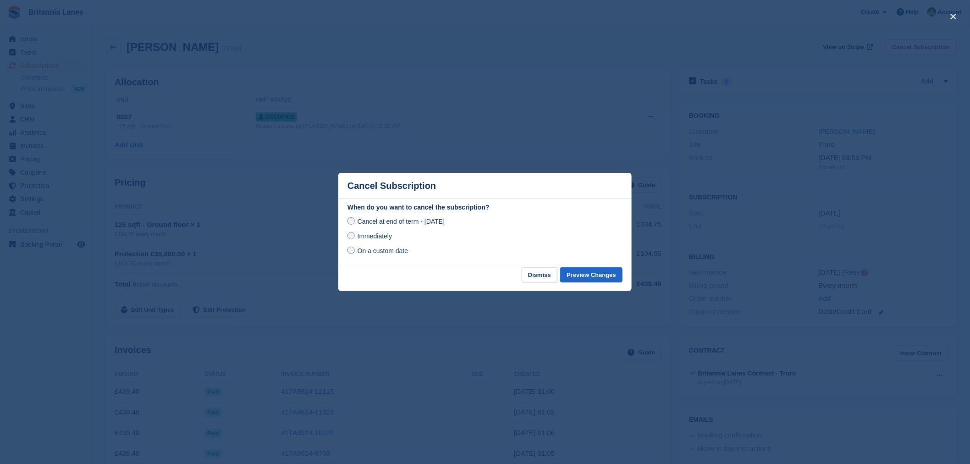
click at [386, 236] on span "Immediately" at bounding box center [374, 235] width 34 height 7
click at [583, 272] on button "Preview Changes" at bounding box center [591, 274] width 62 height 15
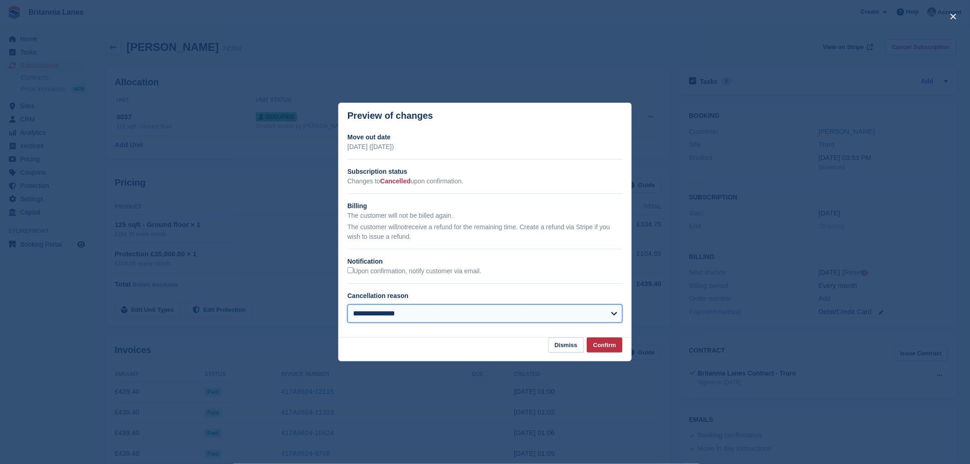
click at [443, 310] on select "**********" at bounding box center [484, 313] width 275 height 18
select select "**********"
click at [347, 305] on select "**********" at bounding box center [484, 313] width 275 height 18
click at [598, 342] on button "Confirm" at bounding box center [605, 344] width 36 height 15
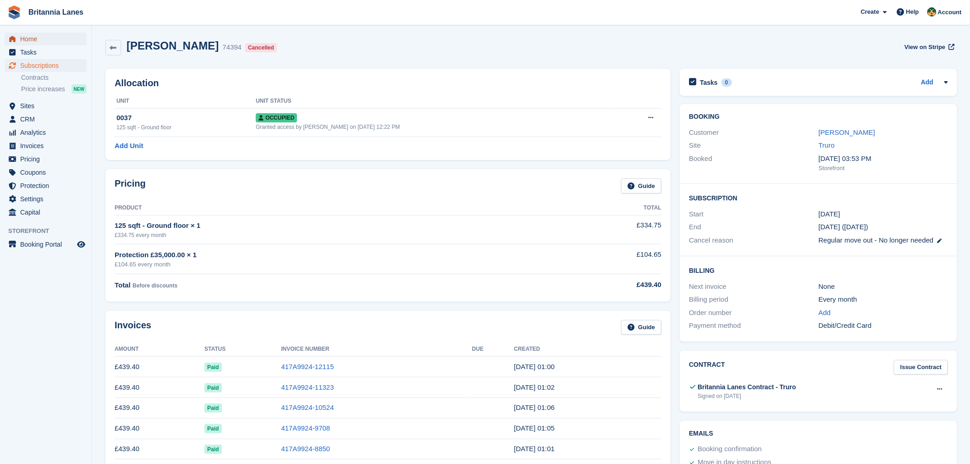
click at [17, 35] on span "menu" at bounding box center [12, 38] width 11 height 11
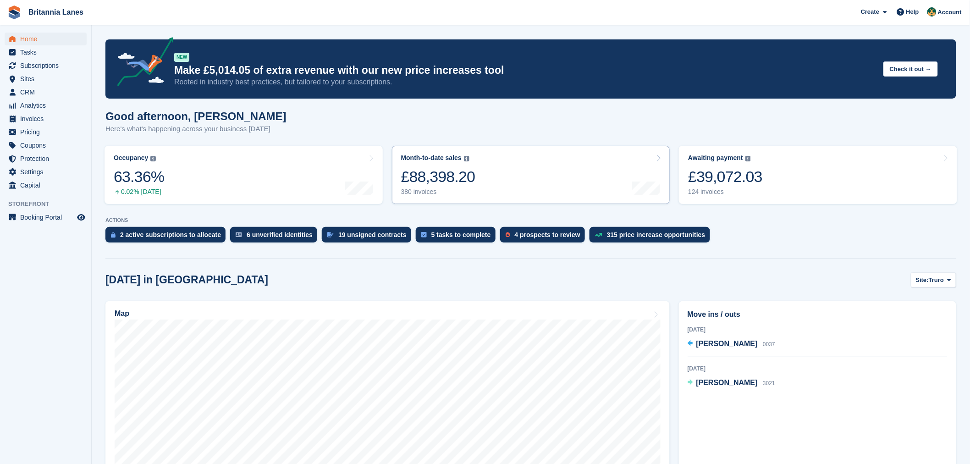
drag, startPoint x: 465, startPoint y: 112, endPoint x: 486, endPoint y: 147, distance: 40.1
click at [465, 112] on div "Good afternoon, [PERSON_NAME] Here's what's happening across your business [DAT…" at bounding box center [530, 127] width 850 height 35
click at [459, 239] on div "5 tasks to complete" at bounding box center [456, 235] width 80 height 16
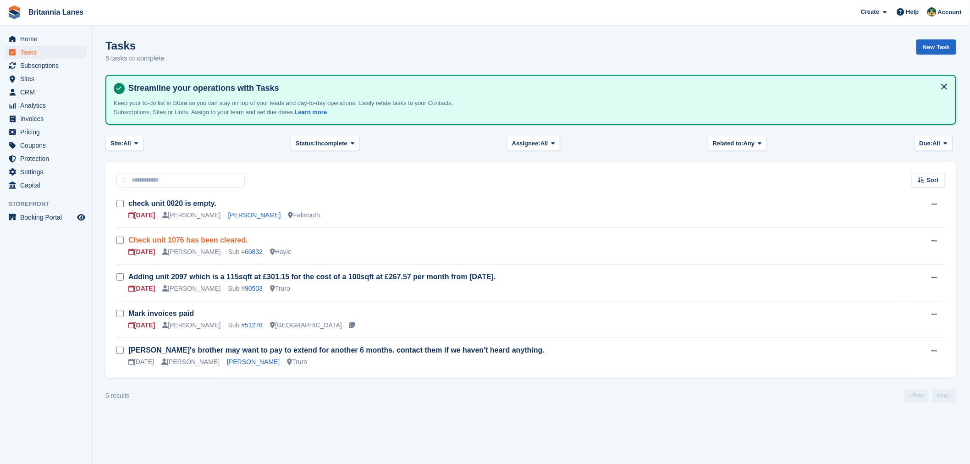
click at [203, 236] on link "Check unit 1076 has been cleared." at bounding box center [188, 240] width 120 height 8
click at [191, 202] on link "check unit 0020 is empty." at bounding box center [172, 203] width 88 height 8
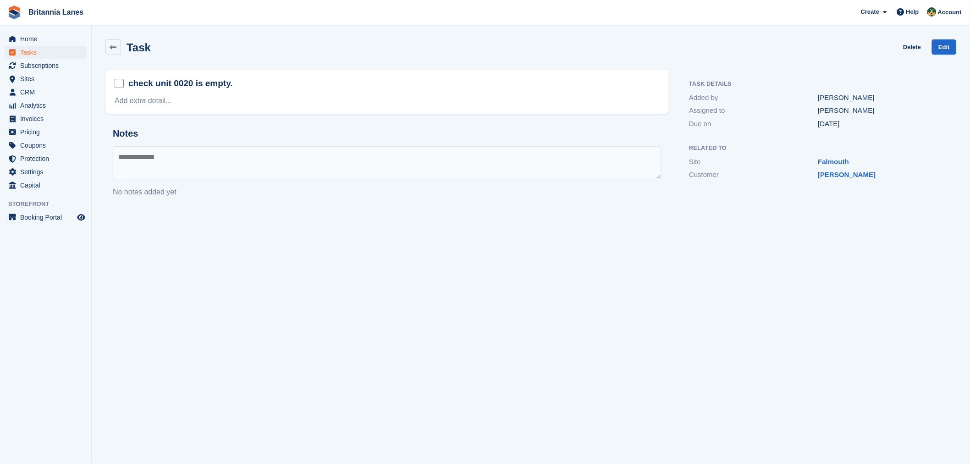
click at [845, 168] on div "Customer Romeo [PERSON_NAME]" at bounding box center [818, 174] width 258 height 13
click at [845, 180] on div "Customer Romeo [PERSON_NAME]" at bounding box center [818, 174] width 258 height 13
click at [840, 176] on link "[PERSON_NAME]" at bounding box center [847, 174] width 58 height 8
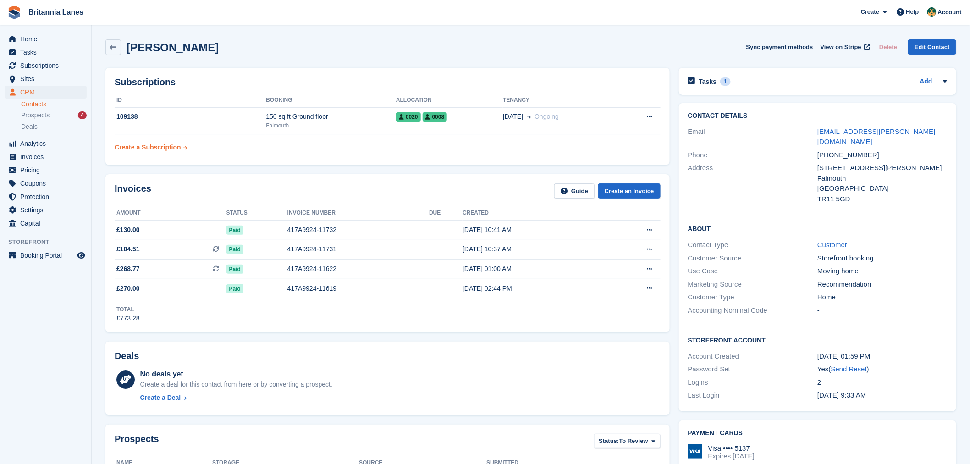
click at [168, 150] on div "Create a Subscription" at bounding box center [148, 148] width 66 height 10
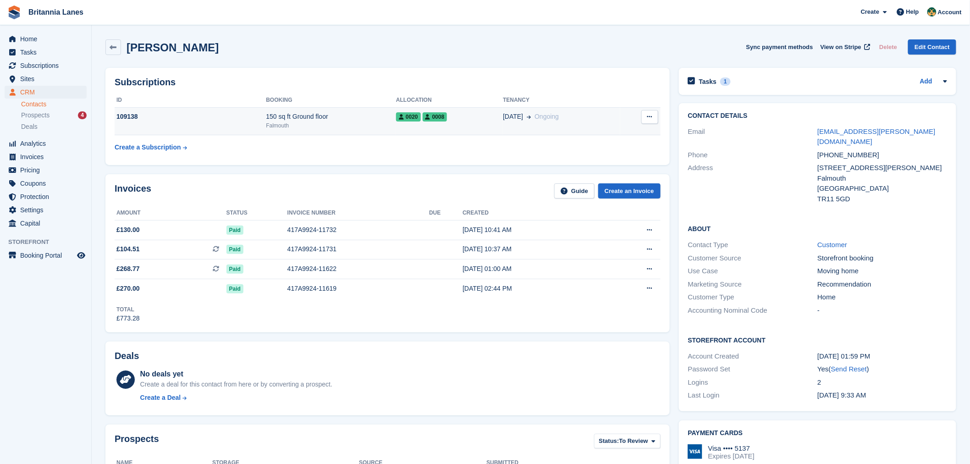
click at [236, 121] on div "109138" at bounding box center [190, 117] width 151 height 10
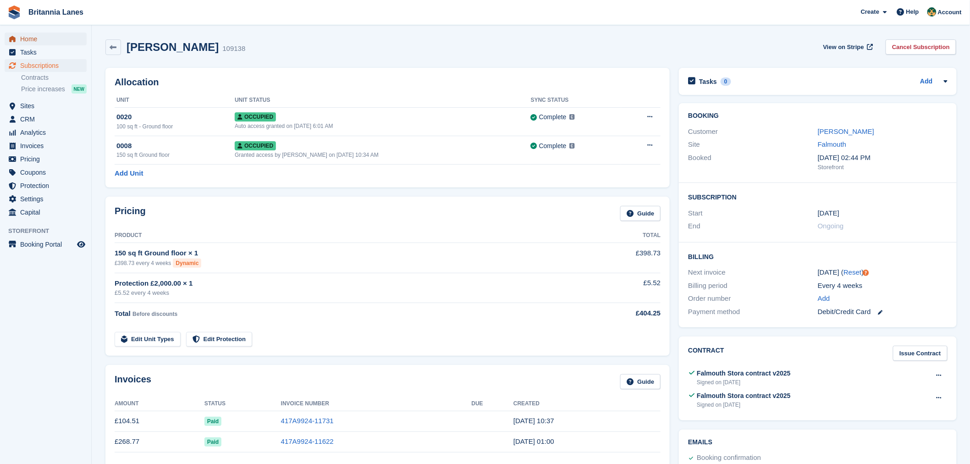
click at [58, 37] on span "Home" at bounding box center [47, 39] width 55 height 13
